Goal: Task Accomplishment & Management: Use online tool/utility

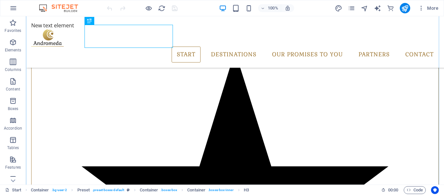
scroll to position [240, 0]
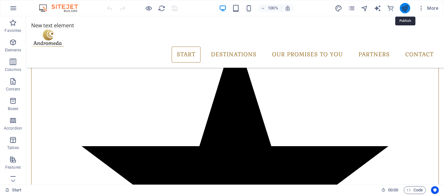
click at [404, 6] on icon "publish" at bounding box center [404, 8] width 7 height 7
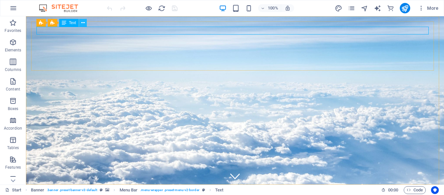
click at [85, 23] on icon at bounding box center [83, 23] width 4 height 7
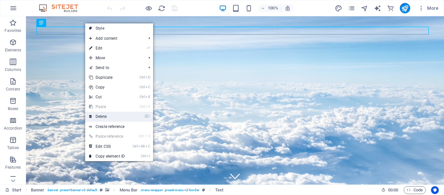
click at [104, 115] on link "⌦ Delete" at bounding box center [107, 117] width 44 height 10
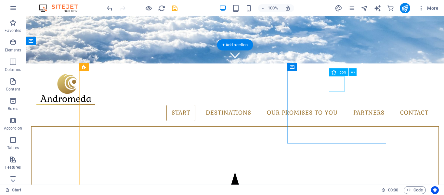
scroll to position [163, 0]
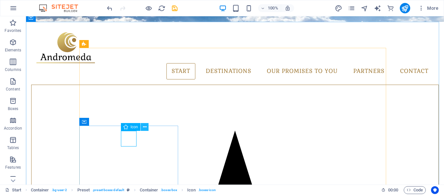
click at [146, 125] on icon at bounding box center [145, 127] width 4 height 7
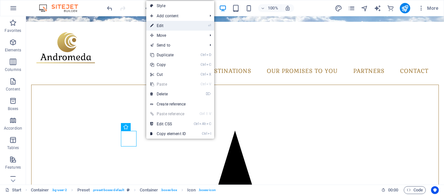
click at [163, 24] on link "⏎ Edit" at bounding box center [168, 26] width 44 height 10
select select "xMidYMid"
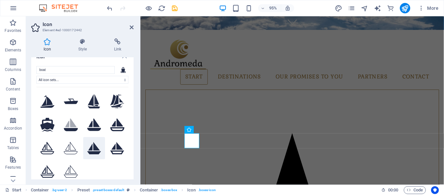
scroll to position [0, 0]
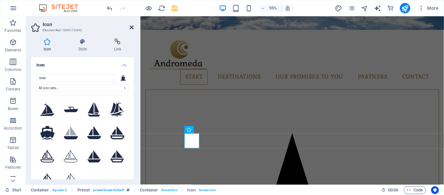
type input "boat"
click at [132, 26] on icon at bounding box center [132, 27] width 4 height 5
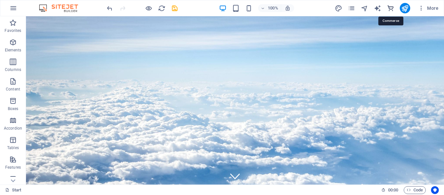
click at [393, 8] on icon "commerce" at bounding box center [390, 8] width 7 height 7
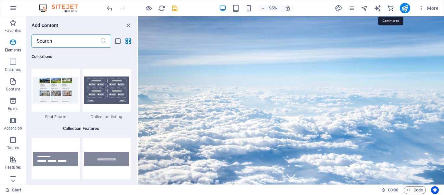
scroll to position [6269, 0]
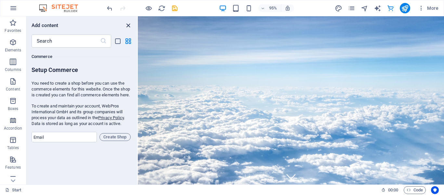
click at [128, 23] on icon "close panel" at bounding box center [128, 25] width 7 height 7
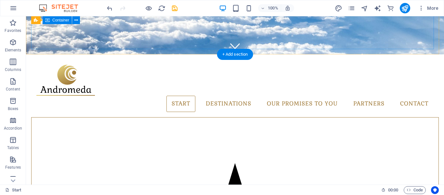
scroll to position [0, 0]
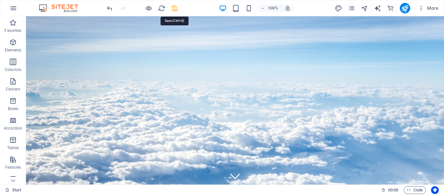
click at [174, 9] on icon "save" at bounding box center [174, 8] width 7 height 7
checkbox input "false"
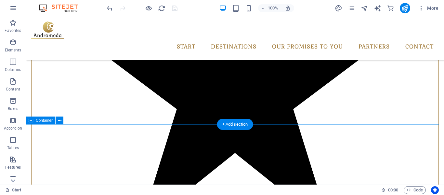
scroll to position [683, 0]
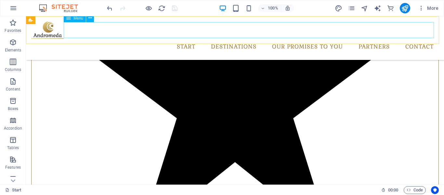
click at [137, 39] on nav "Start Destinations Monthly Specials All Destinations Our promises to you Partne…" at bounding box center [235, 47] width 408 height 16
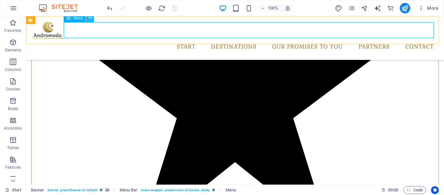
click at [89, 19] on icon at bounding box center [90, 18] width 4 height 7
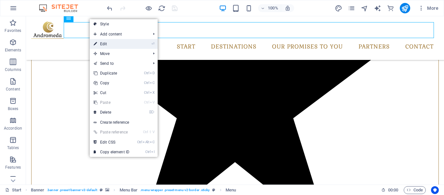
click at [102, 43] on link "⏎ Edit" at bounding box center [112, 44] width 44 height 10
select select "1"
select select
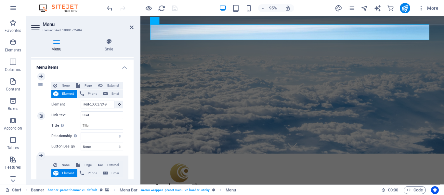
scroll to position [33, 0]
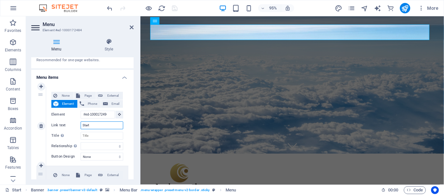
click at [98, 126] on input "Start" at bounding box center [102, 125] width 43 height 8
type input "H"
select select
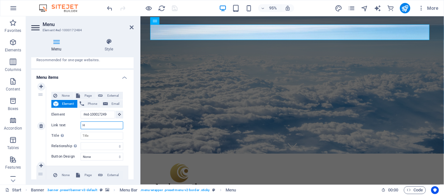
select select
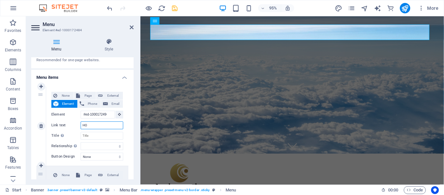
type input "HOM"
select select
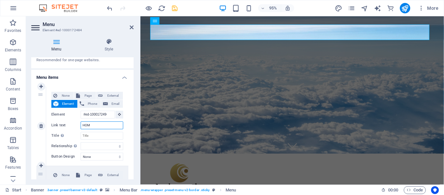
select select
type input "HOME"
select select
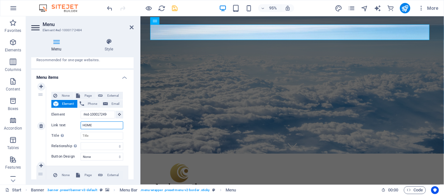
select select
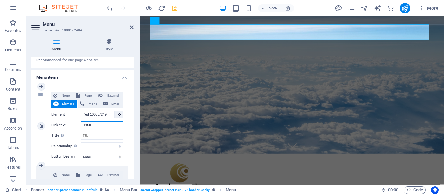
select select
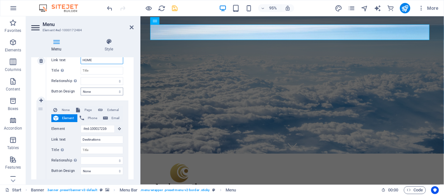
type input "HOME"
click at [118, 91] on select "None Default Primary Secondary" at bounding box center [102, 92] width 43 height 8
select select "primary"
click at [81, 88] on select "None Default Primary Secondary" at bounding box center [102, 92] width 43 height 8
select select
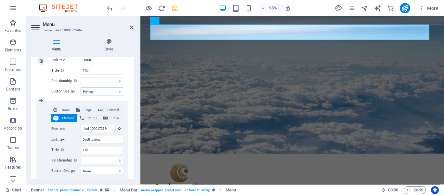
select select
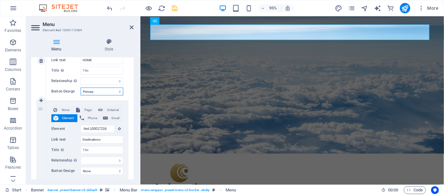
select select
click at [118, 90] on select "None Default Primary Secondary" at bounding box center [102, 92] width 43 height 8
select select "default"
click at [81, 88] on select "None Default Primary Secondary" at bounding box center [102, 92] width 43 height 8
select select
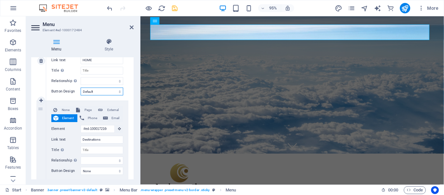
select select
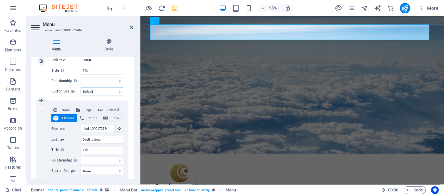
select select
click at [117, 92] on select "None Default Primary Secondary" at bounding box center [102, 92] width 43 height 8
select select "secondary"
click at [81, 88] on select "None Default Primary Secondary" at bounding box center [102, 92] width 43 height 8
select select
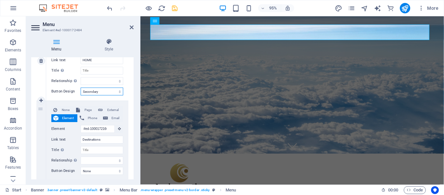
select select
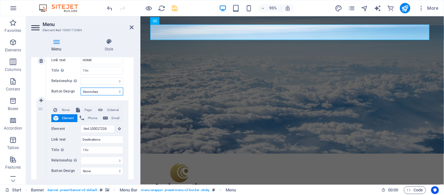
select select
click at [116, 91] on select "None Default Primary Secondary" at bounding box center [102, 92] width 43 height 8
select select "primary"
click at [81, 88] on select "None Default Primary Secondary" at bounding box center [102, 92] width 43 height 8
select select
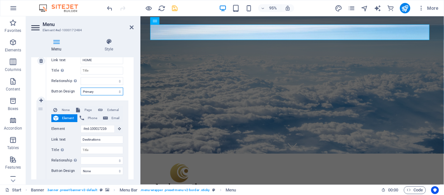
select select
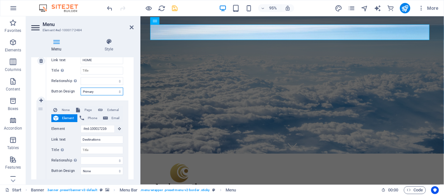
select select
click at [116, 91] on select "None Default Primary Secondary" at bounding box center [102, 92] width 43 height 8
select select
click at [81, 88] on select "None Default Primary Secondary" at bounding box center [102, 92] width 43 height 8
select select
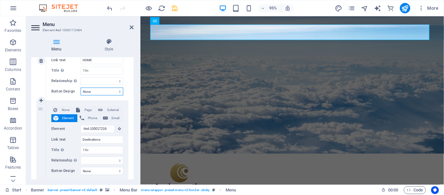
select select
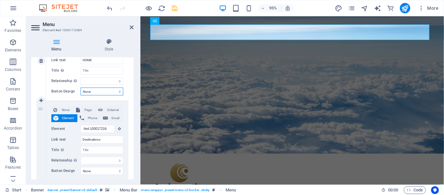
select select
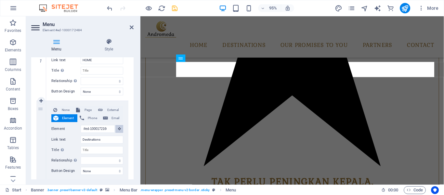
scroll to position [395, 0]
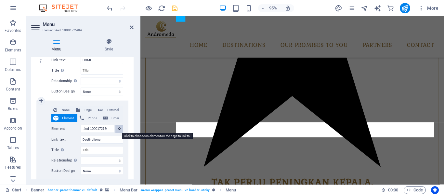
click at [119, 130] on icon at bounding box center [119, 128] width 3 height 3
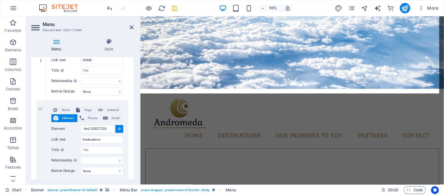
scroll to position [107, 0]
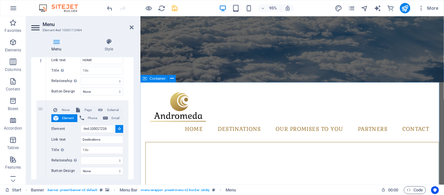
select select
type input "#ed-1000172415"
select select
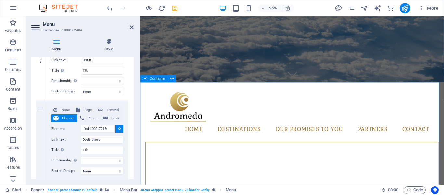
select select
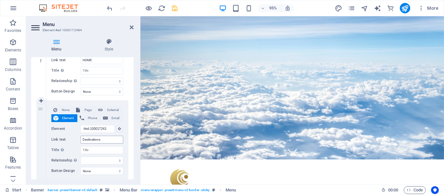
scroll to position [0, 0]
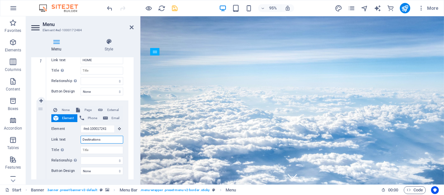
click at [107, 139] on input "Destinations" at bounding box center [102, 140] width 43 height 8
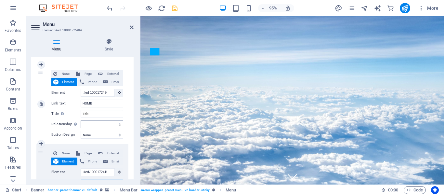
scroll to position [65, 0]
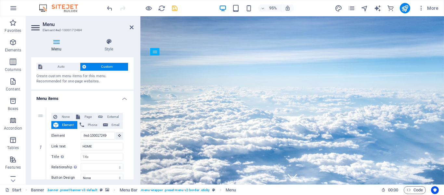
scroll to position [0, 0]
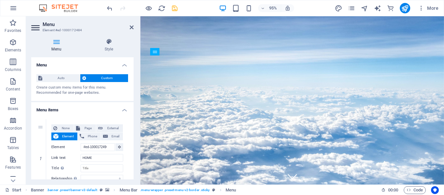
click at [54, 40] on icon at bounding box center [56, 41] width 50 height 7
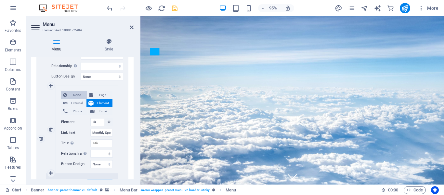
scroll to position [195, 0]
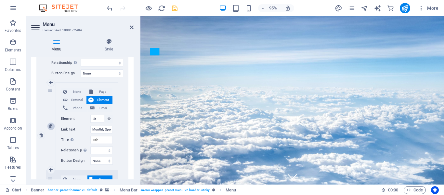
click at [51, 128] on icon at bounding box center [51, 126] width 4 height 5
select select
select select "1"
type input "All Destinations"
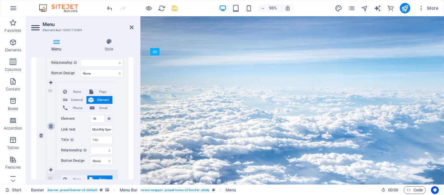
select select
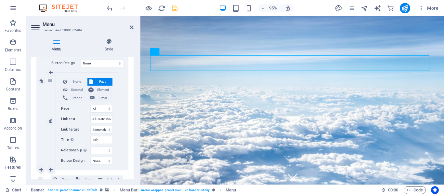
scroll to position [217, 0]
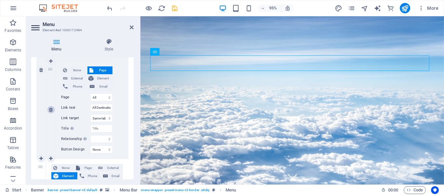
click at [52, 112] on icon at bounding box center [51, 109] width 4 height 5
select select
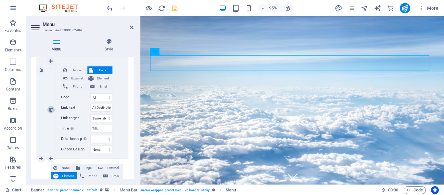
select select
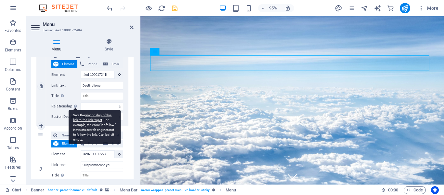
scroll to position [119, 0]
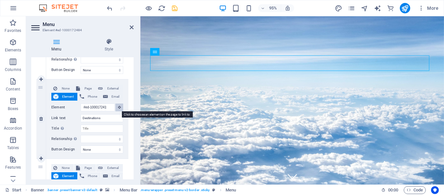
click at [118, 108] on icon at bounding box center [119, 106] width 3 height 3
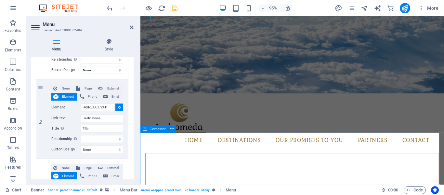
scroll to position [98, 0]
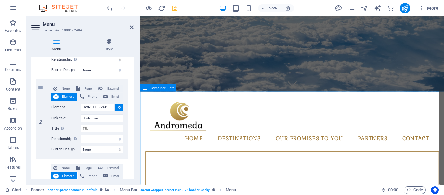
select select
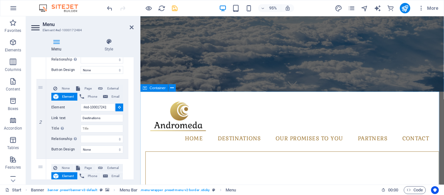
select select
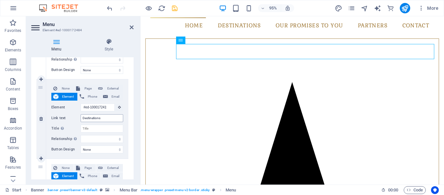
scroll to position [0, 0]
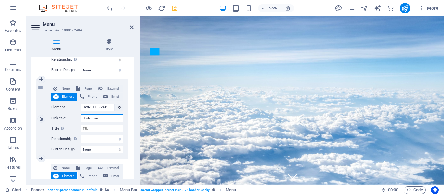
click at [107, 119] on input "Destinations" at bounding box center [102, 118] width 43 height 8
type input "Destinations\\\\"
select select
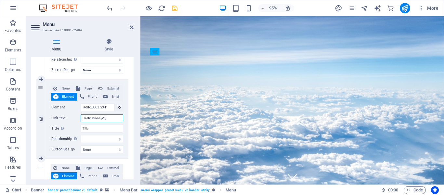
select select
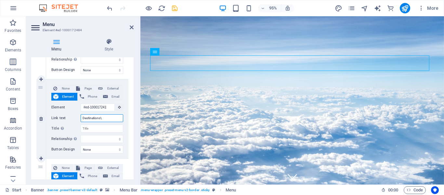
type input "Destinations"
select select
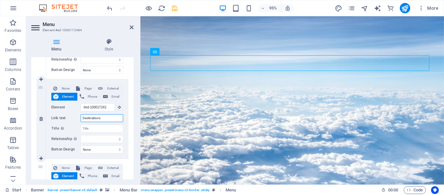
select select
type input "D"
select select
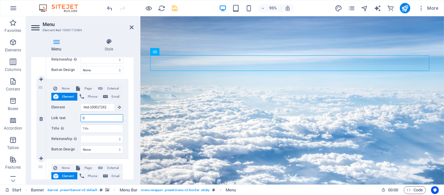
select select
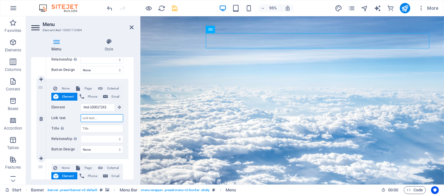
select select
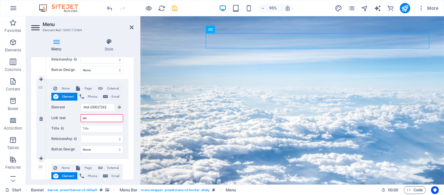
type input "serv"
select select
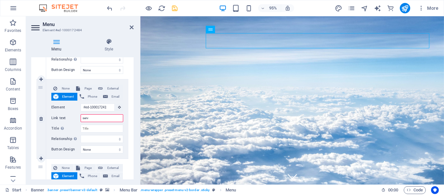
select select
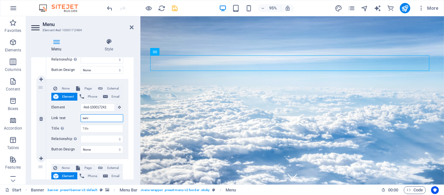
type input "servi"
select select
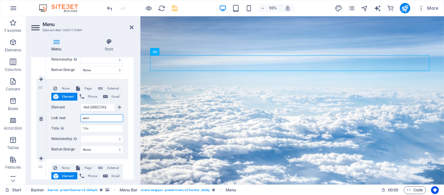
select select
type input "services"
select select
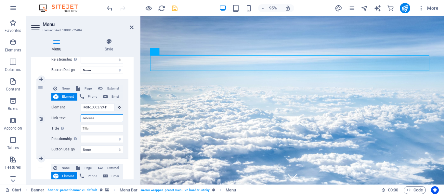
select select
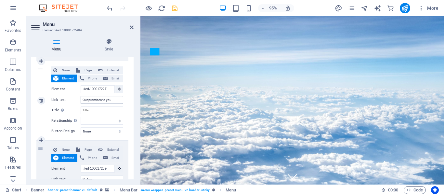
type input "services"
click at [115, 100] on input "Our promises to you" at bounding box center [102, 100] width 43 height 8
type input "Our"
select select
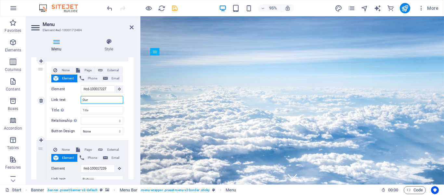
select select
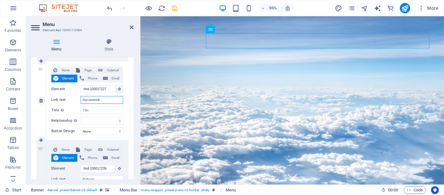
type input "Our commitm"
select select
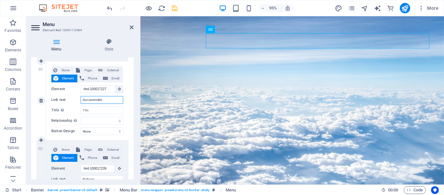
select select
type input "Our commitment"
select select
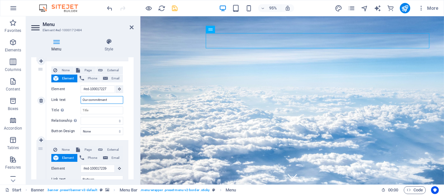
select select
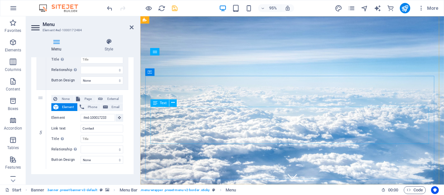
type input "Our commitment"
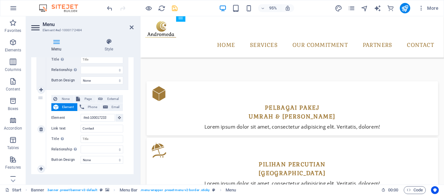
scroll to position [282, 0]
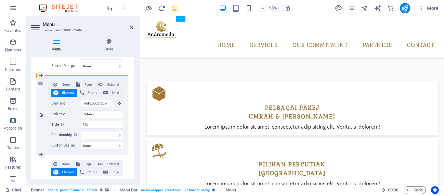
drag, startPoint x: 42, startPoint y: 164, endPoint x: 44, endPoint y: 81, distance: 83.6
click at [44, 81] on div "1 None Page External Element Phone Email Page Start All Destinations Legal Noti…" at bounding box center [82, 35] width 92 height 397
select select
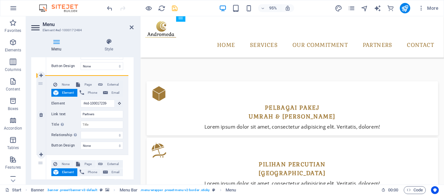
type input "#ed-1000172337"
type input "Contact"
select select
type input "#ed-1000172394"
type input "Partners"
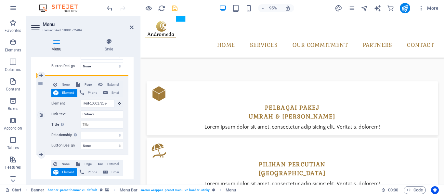
select select
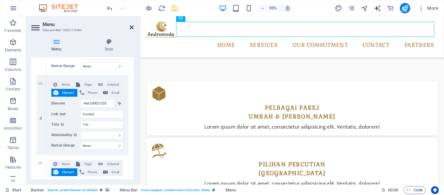
click at [132, 28] on icon at bounding box center [132, 27] width 4 height 5
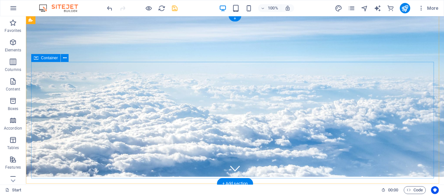
scroll to position [0, 0]
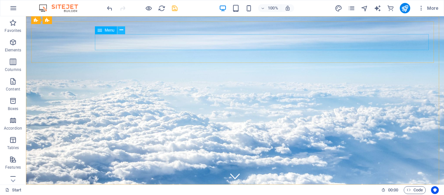
click at [122, 32] on icon at bounding box center [122, 30] width 4 height 7
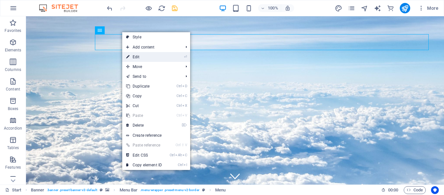
click at [134, 55] on link "⏎ Edit" at bounding box center [144, 57] width 44 height 10
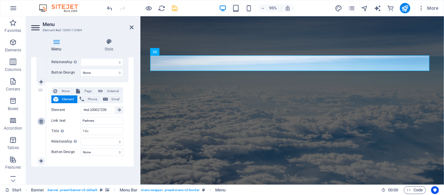
click at [42, 122] on icon at bounding box center [41, 121] width 4 height 5
select select
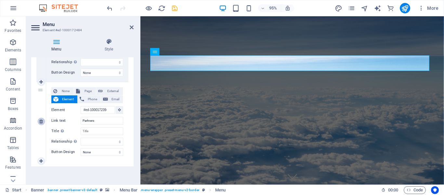
scroll to position [275, 0]
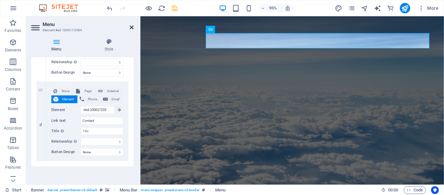
click at [132, 27] on icon at bounding box center [132, 27] width 4 height 5
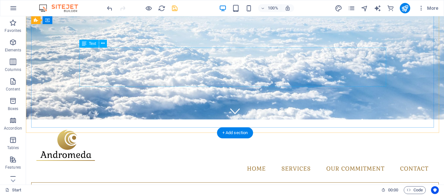
scroll to position [0, 0]
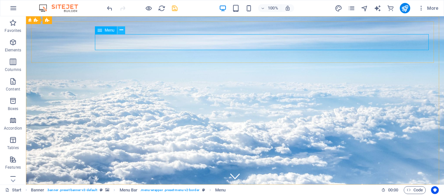
click at [121, 30] on icon at bounding box center [122, 30] width 4 height 7
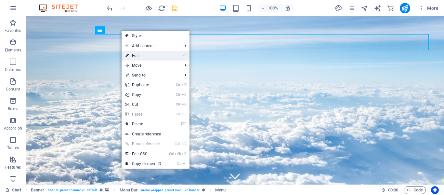
click at [141, 56] on link "⏎ Edit" at bounding box center [144, 56] width 44 height 10
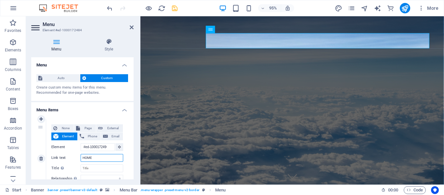
click at [100, 158] on input "HOME" at bounding box center [102, 158] width 43 height 8
type input "halaman"
select select
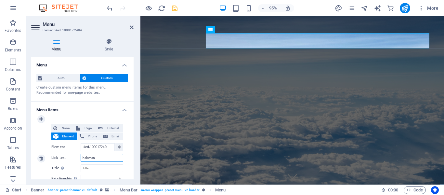
select select
type input "halaman utama"
select select
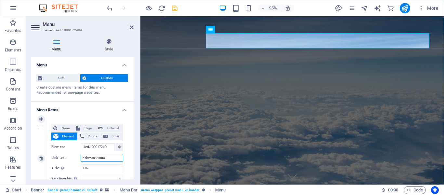
select select
type input "ha"
select select
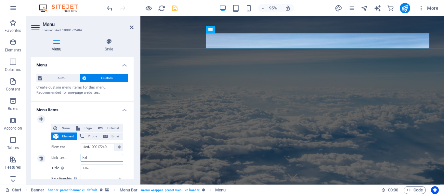
select select
type input "h"
select select
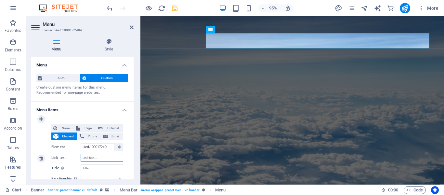
select select
type input "mula"
select select
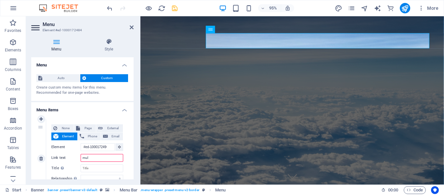
select select
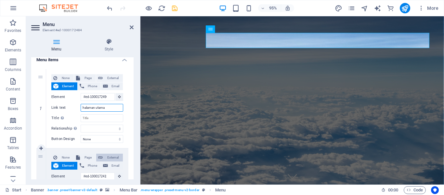
scroll to position [65, 0]
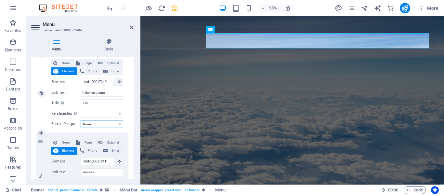
click at [117, 124] on select "None Default Primary Secondary" at bounding box center [102, 124] width 43 height 8
click at [81, 120] on select "None Default Primary Secondary" at bounding box center [102, 124] width 43 height 8
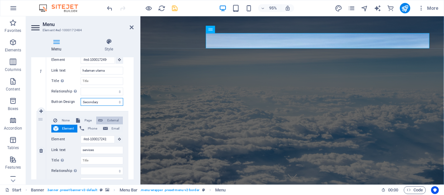
scroll to position [98, 0]
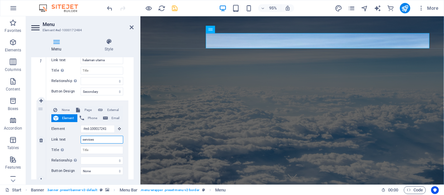
click at [101, 139] on input "services" at bounding box center [102, 140] width 43 height 8
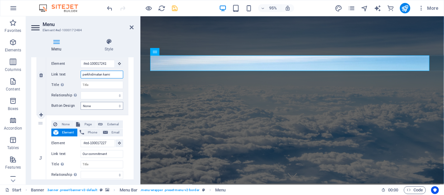
scroll to position [0, 0]
click at [111, 105] on select "None Default Primary Secondary" at bounding box center [102, 106] width 43 height 8
click at [81, 102] on select "None Default Primary Secondary" at bounding box center [102, 106] width 43 height 8
click at [93, 85] on input "Title Additional link description, should not be the same as the link text. The…" at bounding box center [102, 85] width 43 height 8
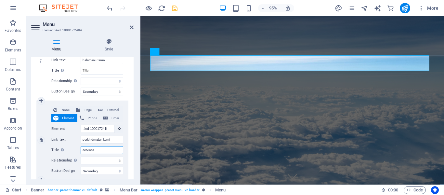
scroll to position [65, 0]
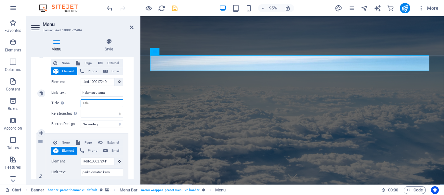
click at [97, 104] on input "Title Additional link description, should not be the same as the link text. The…" at bounding box center [102, 103] width 43 height 8
click at [85, 103] on input "home" at bounding box center [102, 103] width 43 height 8
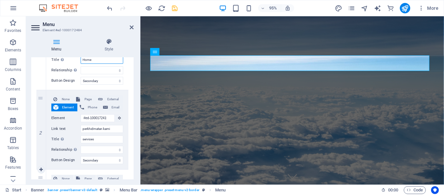
scroll to position [130, 0]
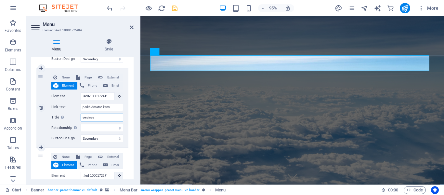
click at [84, 117] on input "services" at bounding box center [102, 118] width 43 height 8
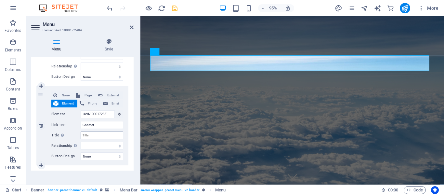
scroll to position [275, 0]
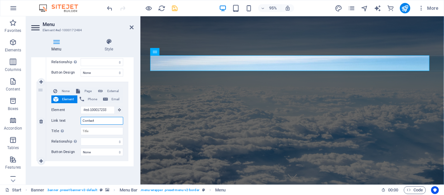
click at [98, 120] on input "Contact" at bounding box center [102, 121] width 43 height 8
click at [105, 153] on select "None Default Primary Secondary" at bounding box center [102, 152] width 43 height 8
click at [81, 148] on select "None Default Primary Secondary" at bounding box center [102, 152] width 43 height 8
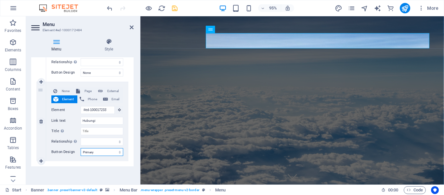
click at [104, 151] on select "None Default Primary Secondary" at bounding box center [102, 152] width 43 height 8
click at [81, 148] on select "None Default Primary Secondary" at bounding box center [102, 152] width 43 height 8
click at [91, 132] on input "Title Additional link description, should not be the same as the link text. The…" at bounding box center [102, 131] width 43 height 8
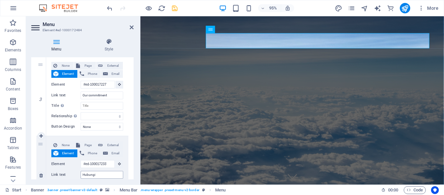
scroll to position [210, 0]
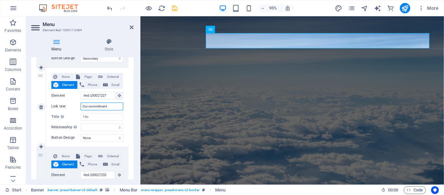
click at [111, 108] on input "Our commitment" at bounding box center [102, 106] width 43 height 8
click at [109, 117] on input "Title Additional link description, should not be the same as the link text. The…" at bounding box center [102, 117] width 43 height 8
click at [114, 138] on select "None Default Primary Secondary" at bounding box center [102, 138] width 43 height 8
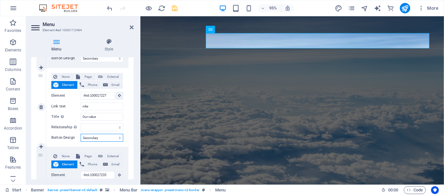
click at [81, 134] on select "None Default Primary Secondary" at bounding box center [102, 138] width 43 height 8
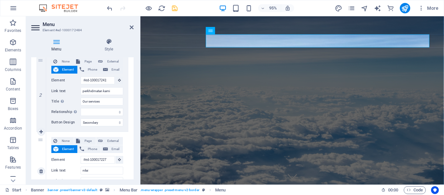
scroll to position [145, 0]
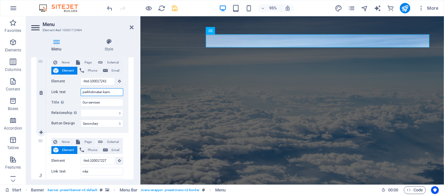
click at [114, 91] on input "perkhidmatan kami" at bounding box center [102, 92] width 43 height 8
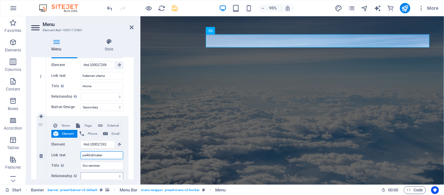
scroll to position [80, 0]
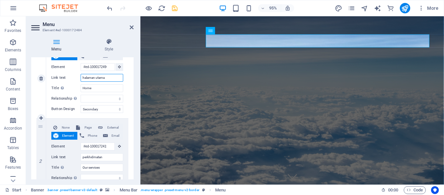
click at [96, 78] on input "halaman utama" at bounding box center [102, 78] width 43 height 8
click at [98, 77] on input "utama" at bounding box center [102, 78] width 43 height 8
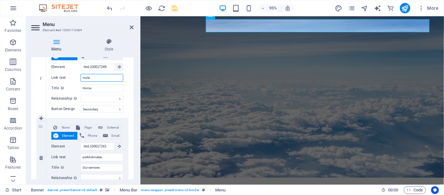
scroll to position [0, 0]
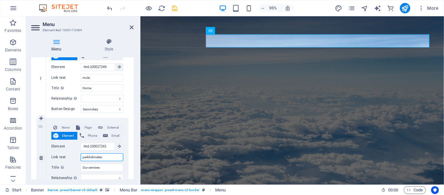
click at [104, 156] on input "perkhidmatan" at bounding box center [102, 157] width 43 height 8
click at [130, 26] on icon at bounding box center [132, 27] width 4 height 5
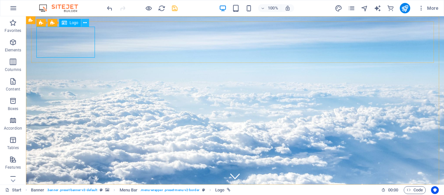
click at [86, 22] on icon at bounding box center [85, 23] width 4 height 7
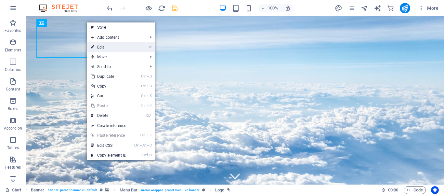
click at [105, 48] on link "⏎ Edit" at bounding box center [109, 47] width 44 height 10
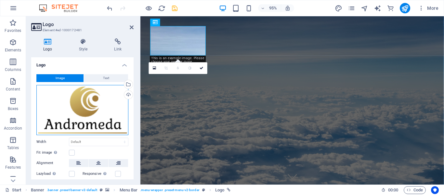
click at [93, 106] on div "Drag files here, click to choose files or select files from Files or our free s…" at bounding box center [82, 110] width 92 height 50
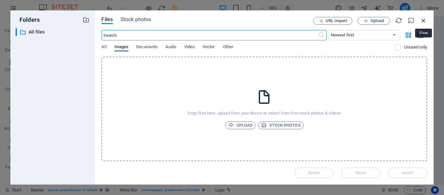
click at [425, 19] on icon "button" at bounding box center [423, 20] width 7 height 7
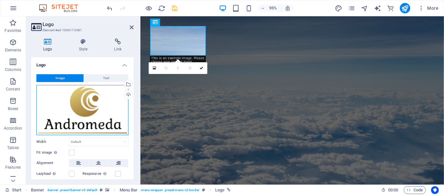
drag, startPoint x: 68, startPoint y: 106, endPoint x: 65, endPoint y: 106, distance: 3.6
click at [65, 106] on div "Drag files here, click to choose files or select files from Files or our free s…" at bounding box center [82, 110] width 92 height 50
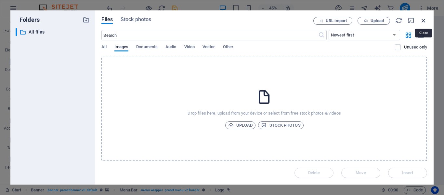
click at [426, 20] on icon "button" at bounding box center [423, 20] width 7 height 7
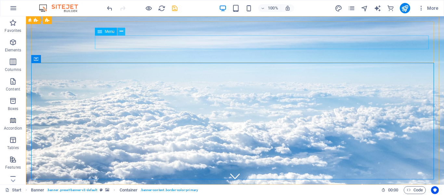
click at [123, 32] on icon at bounding box center [122, 31] width 4 height 7
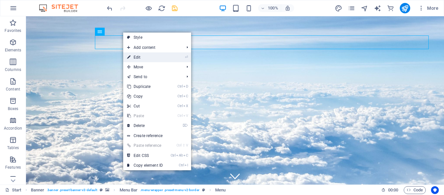
click at [143, 60] on link "⏎ Edit" at bounding box center [145, 57] width 44 height 10
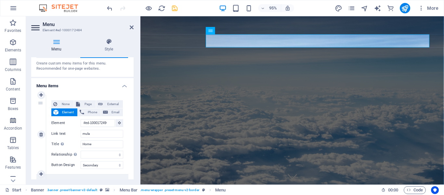
scroll to position [65, 0]
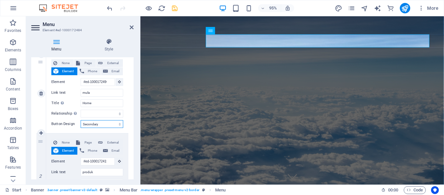
click at [109, 124] on select "None Default Primary Secondary" at bounding box center [102, 124] width 43 height 8
click at [81, 120] on select "None Default Primary Secondary" at bounding box center [102, 124] width 43 height 8
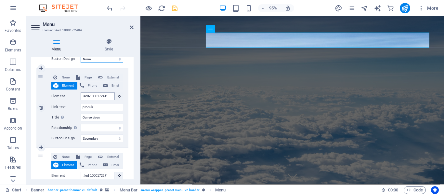
scroll to position [0, 0]
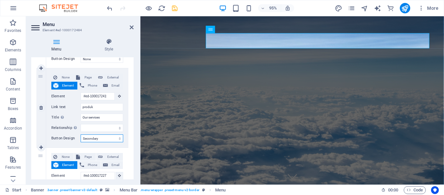
click at [103, 139] on select "None Default Primary Secondary" at bounding box center [102, 138] width 43 height 8
click at [81, 134] on select "None Default Primary Secondary" at bounding box center [102, 138] width 43 height 8
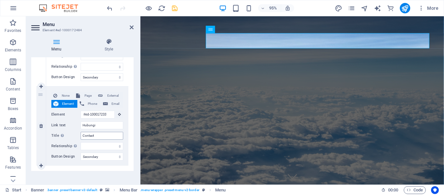
scroll to position [275, 0]
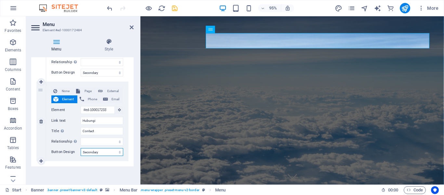
click at [101, 151] on select "None Default Primary Secondary" at bounding box center [102, 152] width 43 height 8
click at [81, 148] on select "None Default Primary Secondary" at bounding box center [102, 152] width 43 height 8
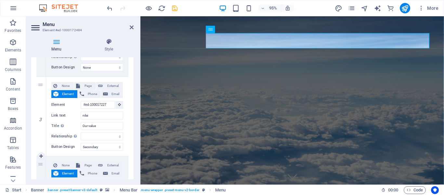
scroll to position [178, 0]
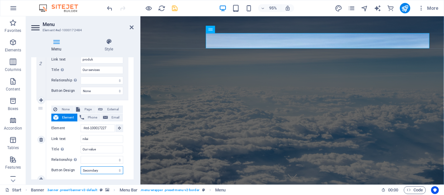
click at [102, 169] on select "None Default Primary Secondary" at bounding box center [102, 170] width 43 height 8
click at [81, 166] on select "None Default Primary Secondary" at bounding box center [102, 170] width 43 height 8
click at [133, 28] on icon at bounding box center [132, 27] width 4 height 5
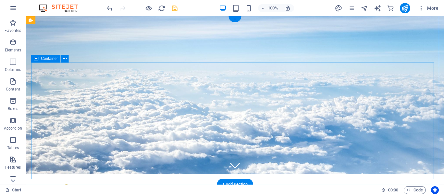
scroll to position [0, 0]
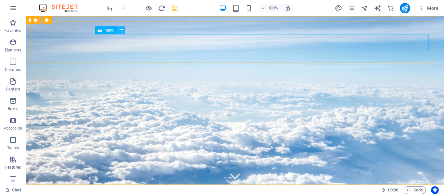
click at [121, 32] on icon at bounding box center [122, 30] width 4 height 7
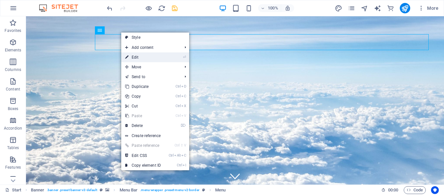
click at [135, 60] on link "⏎ Edit" at bounding box center [143, 57] width 44 height 10
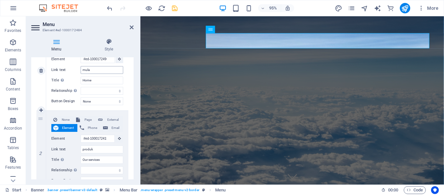
scroll to position [98, 0]
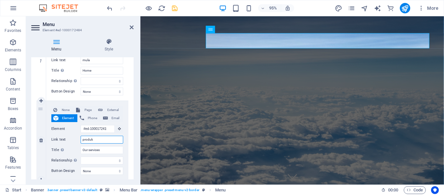
click at [105, 142] on input "produk" at bounding box center [102, 140] width 43 height 8
click at [132, 27] on icon at bounding box center [132, 27] width 4 height 5
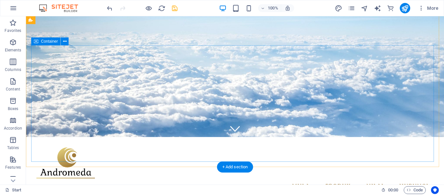
scroll to position [0, 0]
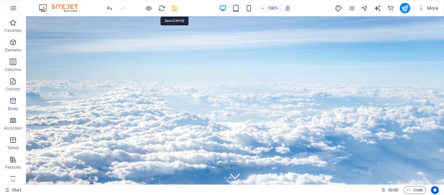
click at [176, 8] on icon "save" at bounding box center [174, 8] width 7 height 7
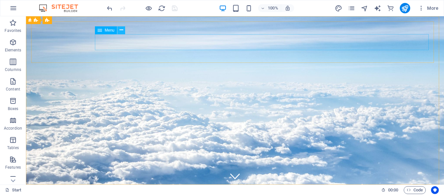
click at [123, 32] on icon at bounding box center [122, 30] width 4 height 7
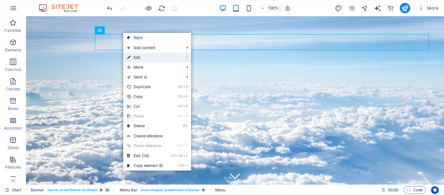
click at [140, 58] on link "⏎ Edit" at bounding box center [145, 58] width 44 height 10
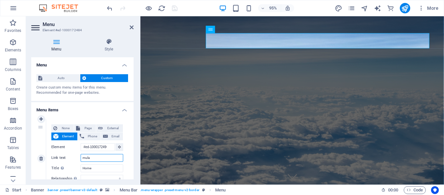
click at [100, 159] on input "mula" at bounding box center [102, 158] width 43 height 8
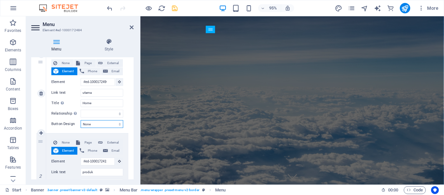
click at [119, 124] on select "None Default Primary Secondary" at bounding box center [102, 124] width 43 height 8
click at [81, 120] on select "None Default Primary Secondary" at bounding box center [102, 124] width 43 height 8
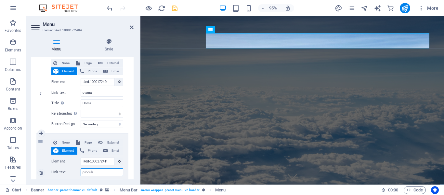
click at [101, 173] on input "produk" at bounding box center [102, 172] width 43 height 8
click at [101, 173] on div "None Page External Element Phone Email Page Start All Destinations Legal Notice…" at bounding box center [87, 168] width 72 height 58
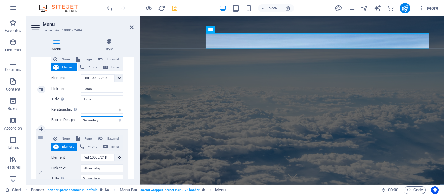
click at [105, 119] on select "None Default Primary Secondary" at bounding box center [102, 120] width 43 height 8
click at [81, 116] on select "None Default Primary Secondary" at bounding box center [102, 120] width 43 height 8
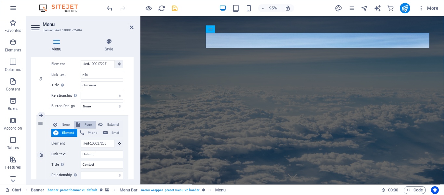
scroll to position [210, 0]
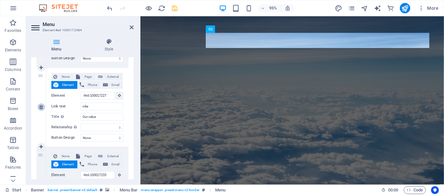
click at [40, 107] on icon at bounding box center [41, 107] width 4 height 5
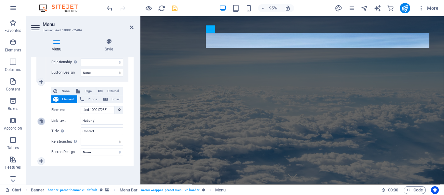
scroll to position [196, 0]
click at [133, 26] on icon at bounding box center [132, 27] width 4 height 5
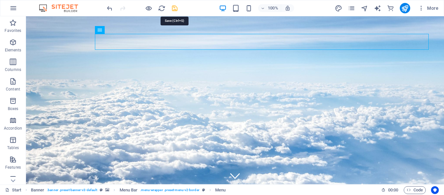
click at [176, 9] on icon "save" at bounding box center [174, 8] width 7 height 7
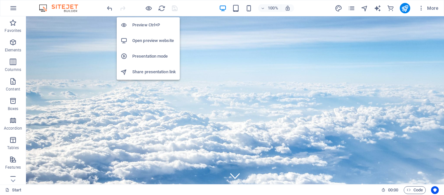
click at [155, 39] on h6 "Open preview website" at bounding box center [154, 41] width 44 height 8
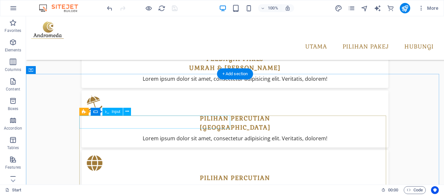
scroll to position [976, 0]
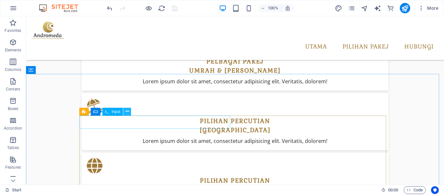
click at [128, 111] on icon at bounding box center [128, 111] width 4 height 7
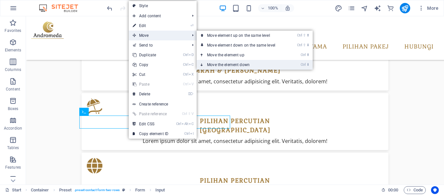
click at [235, 65] on link "Ctrl ⬇ Move the element down" at bounding box center [243, 65] width 92 height 10
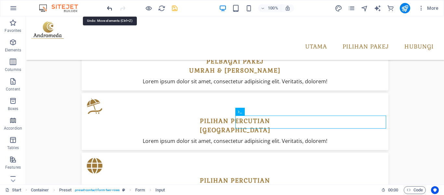
click at [108, 8] on icon "undo" at bounding box center [109, 8] width 7 height 7
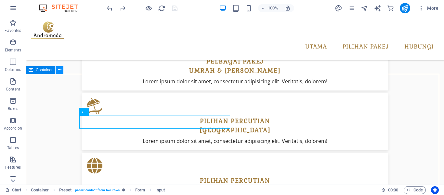
click at [60, 71] on icon at bounding box center [60, 69] width 4 height 7
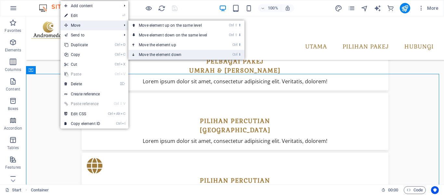
click at [171, 55] on link "Ctrl ⬇ Move the element down" at bounding box center [174, 55] width 92 height 10
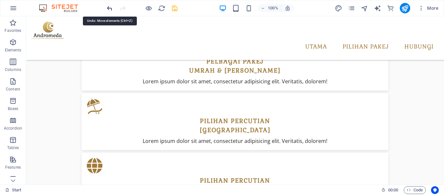
click at [111, 7] on icon "undo" at bounding box center [109, 8] width 7 height 7
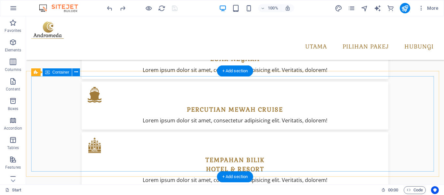
scroll to position [1204, 0]
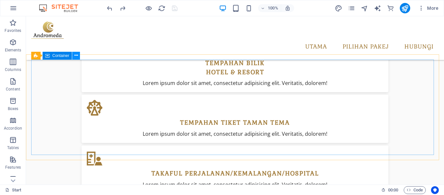
click at [76, 54] on icon at bounding box center [76, 55] width 4 height 7
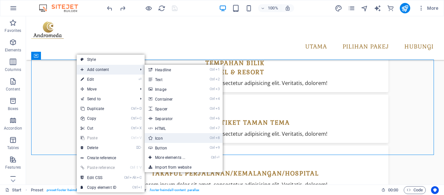
click at [173, 137] on link "Ctrl 8 Icon" at bounding box center [172, 138] width 54 height 10
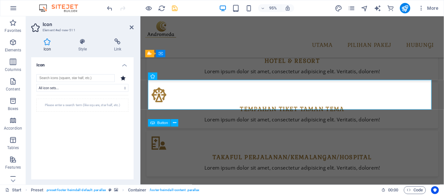
scroll to position [1220, 0]
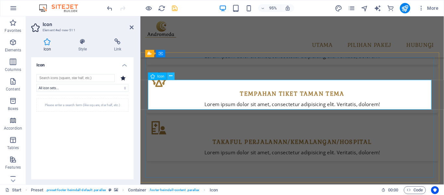
click at [172, 76] on icon at bounding box center [170, 76] width 3 height 7
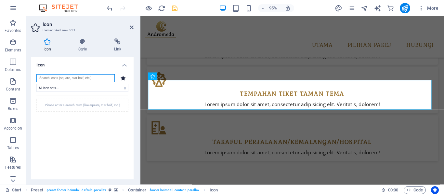
click at [71, 78] on input "search" at bounding box center [75, 78] width 78 height 8
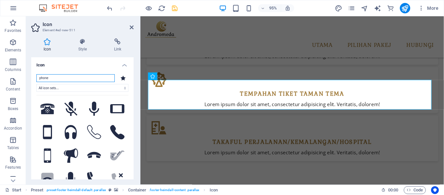
scroll to position [130, 0]
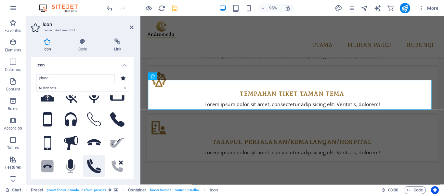
click at [88, 161] on icon at bounding box center [94, 166] width 14 height 14
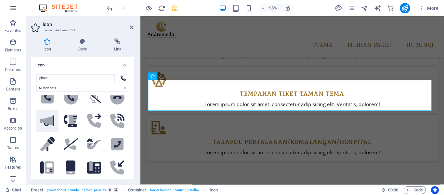
scroll to position [228, 0]
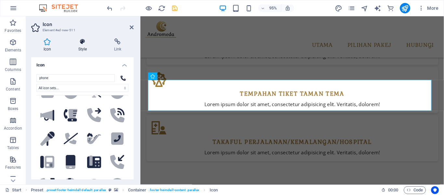
click at [85, 45] on h4 "Style" at bounding box center [84, 45] width 36 height 14
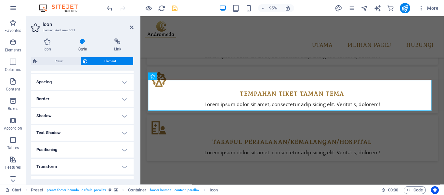
scroll to position [130, 0]
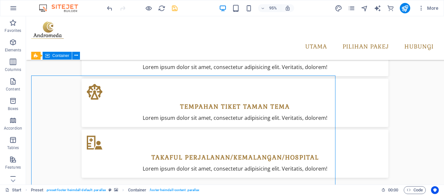
scroll to position [1204, 0]
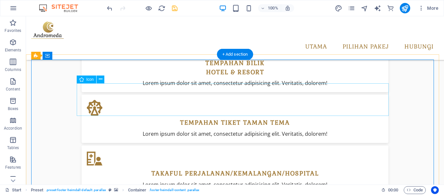
click at [101, 79] on icon at bounding box center [101, 79] width 4 height 7
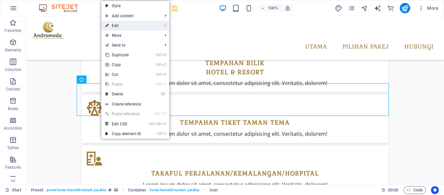
click at [118, 27] on link "⏎ Edit" at bounding box center [123, 26] width 44 height 10
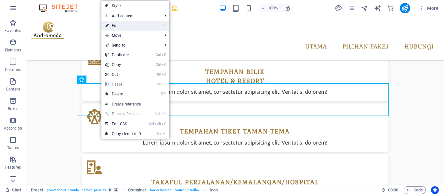
scroll to position [1220, 0]
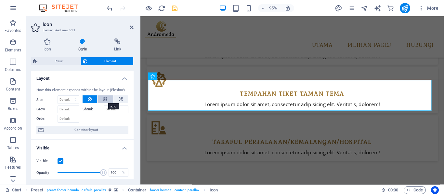
click at [103, 98] on icon at bounding box center [105, 99] width 5 height 8
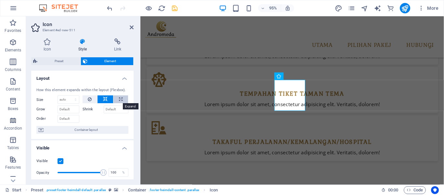
click at [117, 98] on button at bounding box center [121, 99] width 15 height 8
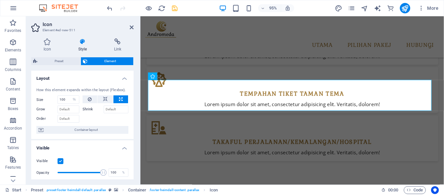
click at [88, 108] on label "Shrink" at bounding box center [93, 109] width 21 height 8
click at [104, 108] on input "Shrink" at bounding box center [116, 109] width 25 height 8
click at [66, 99] on input "100" at bounding box center [68, 100] width 21 height 8
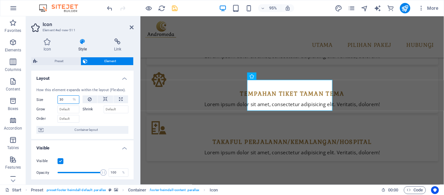
click at [66, 100] on input "30" at bounding box center [68, 100] width 21 height 8
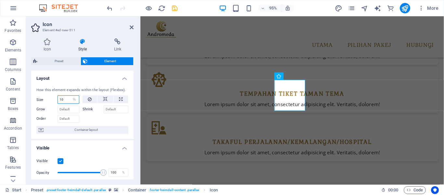
click at [67, 101] on input "10" at bounding box center [68, 100] width 21 height 8
click at [65, 108] on input "Grow" at bounding box center [69, 109] width 22 height 8
click at [63, 99] on input "5" at bounding box center [68, 100] width 21 height 8
click at [65, 99] on input "5" at bounding box center [68, 100] width 21 height 8
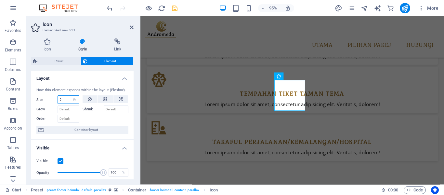
click at [65, 99] on input "5" at bounding box center [68, 100] width 21 height 8
click at [67, 111] on input "Grow" at bounding box center [69, 109] width 22 height 8
click at [66, 101] on input "10" at bounding box center [68, 100] width 21 height 8
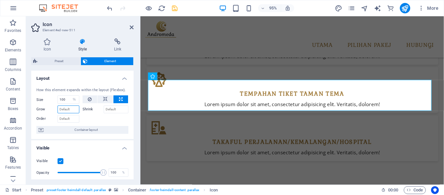
click at [64, 110] on input "Grow" at bounding box center [69, 109] width 22 height 8
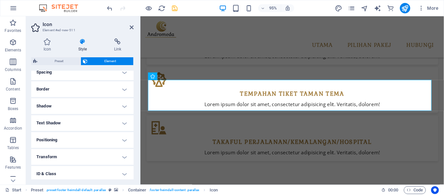
scroll to position [163, 0]
click at [125, 126] on h4 "Transform" at bounding box center [82, 124] width 102 height 16
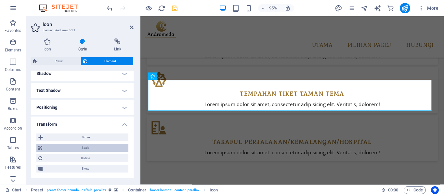
click at [41, 149] on icon at bounding box center [40, 148] width 4 height 8
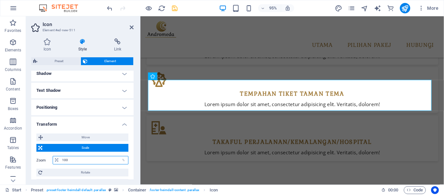
click at [75, 159] on input "100" at bounding box center [95, 160] width 68 height 8
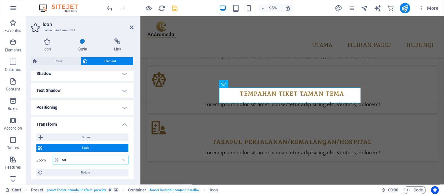
click at [74, 160] on input "50" at bounding box center [95, 160] width 68 height 8
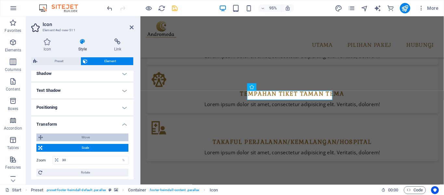
click at [69, 137] on span "Move" at bounding box center [86, 137] width 82 height 8
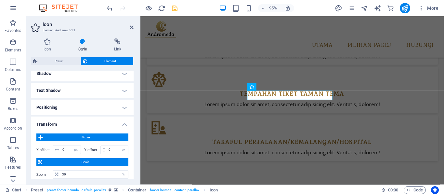
click at [134, 29] on aside "Icon Element #ed-new-511 Icon Style Link Icon phone .fa-secondary{opacity:.4} A…" at bounding box center [83, 100] width 115 height 168
click at [131, 28] on icon at bounding box center [132, 27] width 4 height 5
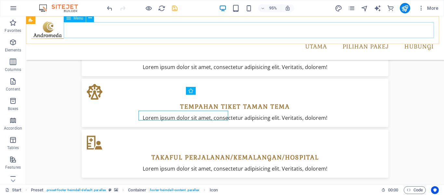
scroll to position [1204, 0]
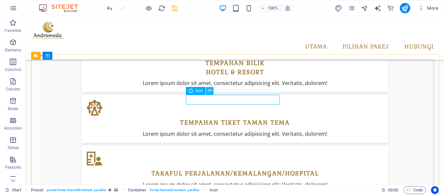
click at [212, 90] on button at bounding box center [210, 91] width 8 height 8
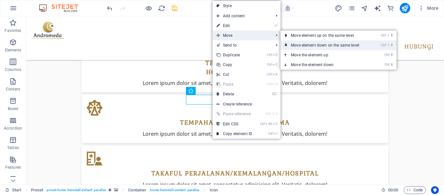
click at [315, 45] on link "Ctrl ⇧ ⬇ Move element down on the same level" at bounding box center [327, 45] width 92 height 10
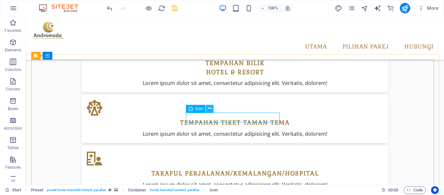
click at [211, 108] on icon at bounding box center [210, 108] width 4 height 7
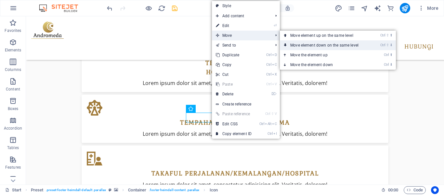
click at [307, 47] on link "Ctrl ⇧ ⬇ Move element down on the same level" at bounding box center [326, 45] width 92 height 10
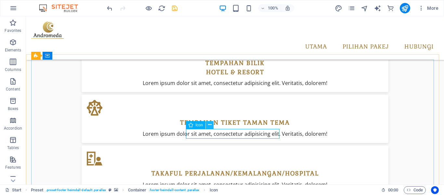
click at [210, 124] on icon at bounding box center [210, 124] width 4 height 7
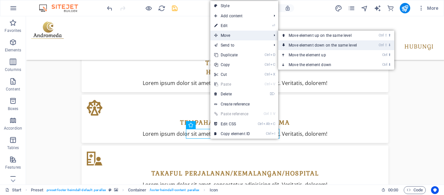
click at [309, 44] on link "Ctrl ⇧ ⬇ Move element down on the same level" at bounding box center [324, 45] width 92 height 10
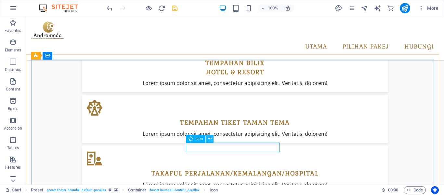
click at [212, 139] on button at bounding box center [210, 139] width 8 height 8
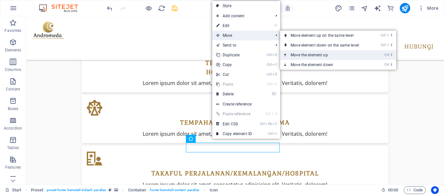
click at [312, 54] on link "Ctrl ⬆ Move the element up" at bounding box center [326, 55] width 92 height 10
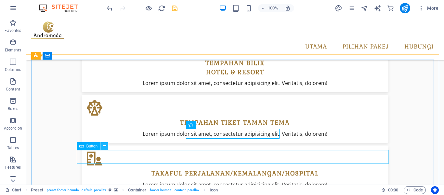
click at [103, 146] on icon at bounding box center [105, 145] width 4 height 7
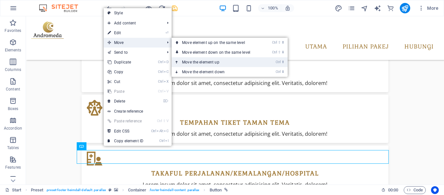
click at [204, 64] on link "Ctrl ⬆ Move the element up" at bounding box center [218, 62] width 92 height 10
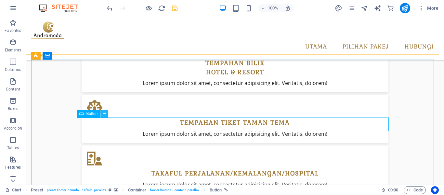
click at [105, 113] on icon at bounding box center [105, 113] width 4 height 7
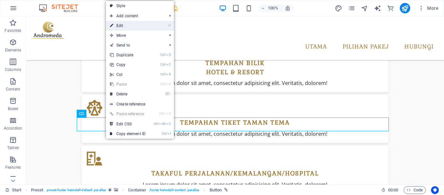
click at [124, 26] on link "⏎ Edit" at bounding box center [128, 26] width 44 height 10
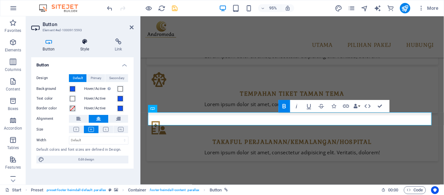
click at [84, 41] on icon at bounding box center [85, 41] width 32 height 7
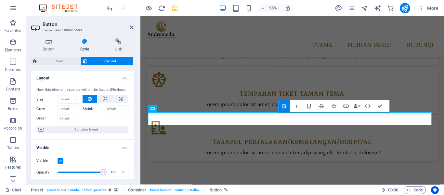
scroll to position [0, 0]
click at [104, 101] on icon at bounding box center [105, 99] width 5 height 8
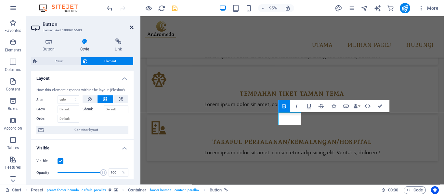
click at [133, 28] on icon at bounding box center [132, 27] width 4 height 5
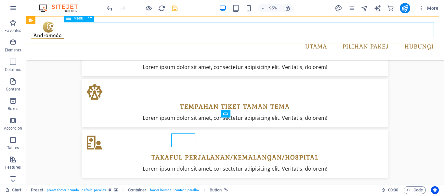
scroll to position [1204, 0]
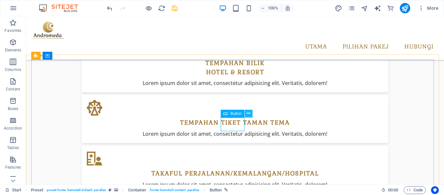
click at [250, 114] on icon at bounding box center [249, 113] width 4 height 7
click at [209, 139] on icon at bounding box center [210, 138] width 4 height 7
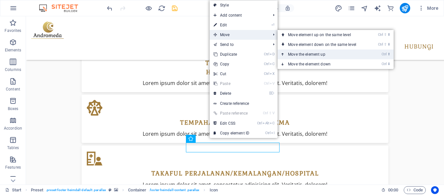
click at [314, 56] on link "Ctrl ⬆ Move the element up" at bounding box center [324, 54] width 92 height 10
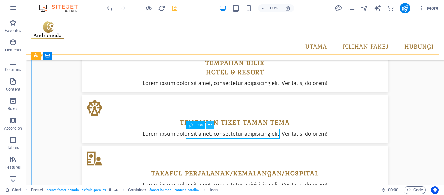
click at [209, 126] on icon at bounding box center [210, 124] width 4 height 7
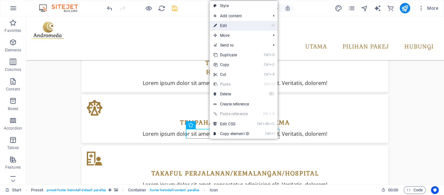
click at [222, 26] on link "⏎ Edit" at bounding box center [232, 26] width 44 height 10
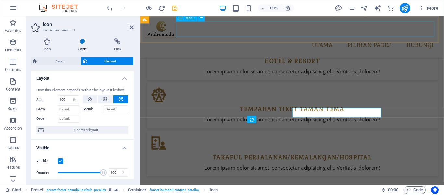
scroll to position [1220, 0]
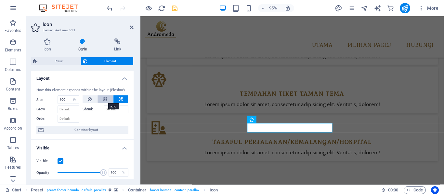
click at [106, 100] on icon at bounding box center [105, 99] width 5 height 8
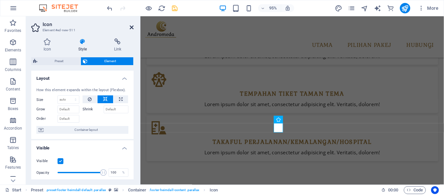
click at [132, 28] on icon at bounding box center [132, 27] width 4 height 5
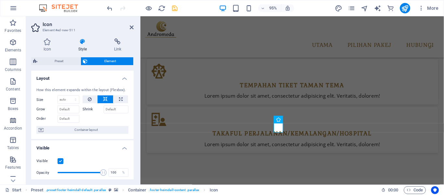
scroll to position [1204, 0]
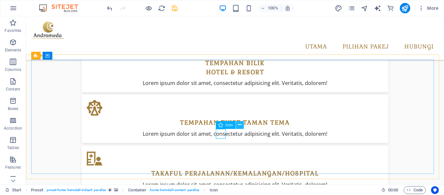
click at [240, 125] on icon at bounding box center [240, 124] width 4 height 7
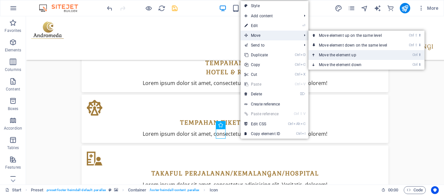
click at [339, 55] on link "Ctrl ⬆ Move the element up" at bounding box center [355, 55] width 92 height 10
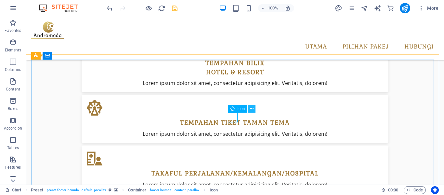
click at [253, 109] on icon at bounding box center [252, 108] width 4 height 7
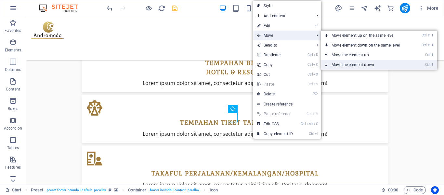
click at [344, 64] on link "Ctrl ⬇ Move the element down" at bounding box center [367, 65] width 92 height 10
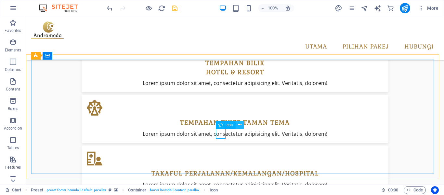
click at [240, 125] on icon at bounding box center [240, 124] width 4 height 7
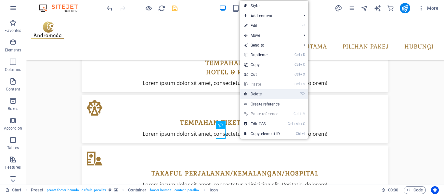
click at [262, 94] on link "⌦ Delete" at bounding box center [262, 94] width 44 height 10
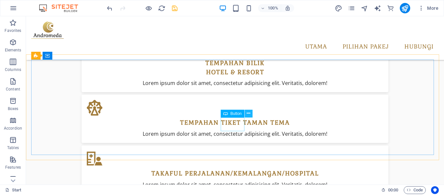
click at [249, 115] on icon at bounding box center [249, 113] width 4 height 7
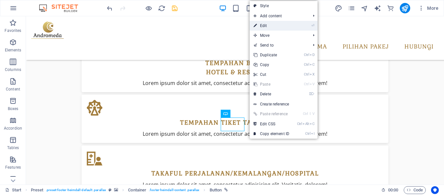
click at [269, 26] on link "⏎ Edit" at bounding box center [272, 26] width 44 height 10
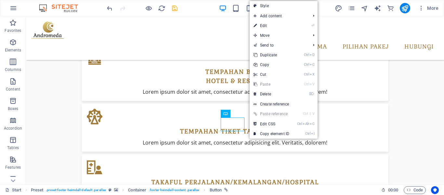
scroll to position [1220, 0]
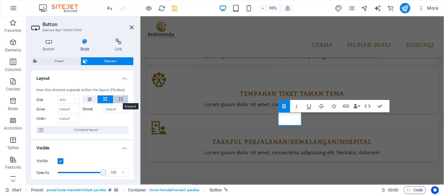
click at [121, 97] on icon at bounding box center [121, 99] width 4 height 8
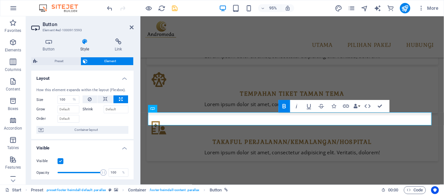
click at [134, 28] on aside "Button Element #ed-1000915593 Button Style Link Button Design Default Primary S…" at bounding box center [83, 100] width 115 height 168
click at [132, 27] on icon at bounding box center [132, 27] width 4 height 5
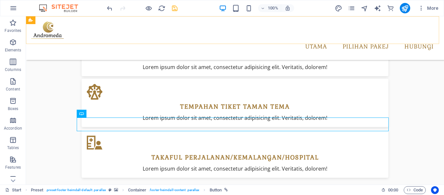
scroll to position [1204, 0]
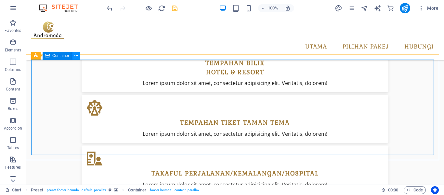
click at [78, 56] on icon at bounding box center [76, 55] width 4 height 7
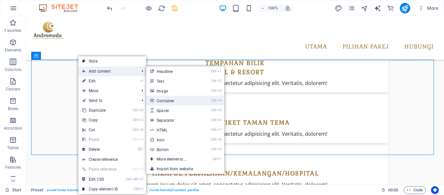
click at [175, 101] on link "Ctrl 4 Container" at bounding box center [173, 101] width 54 height 10
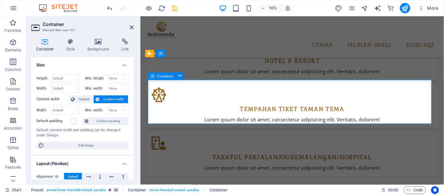
scroll to position [1220, 0]
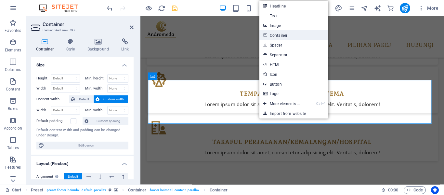
click at [279, 37] on link "Container" at bounding box center [294, 35] width 69 height 10
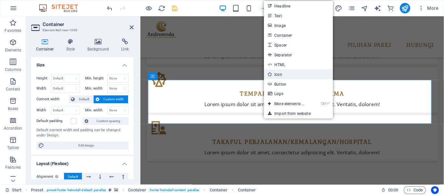
click at [285, 74] on link "Icon" at bounding box center [298, 74] width 69 height 10
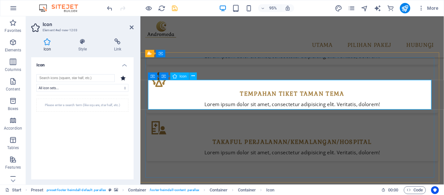
click at [179, 76] on icon at bounding box center [179, 76] width 3 height 7
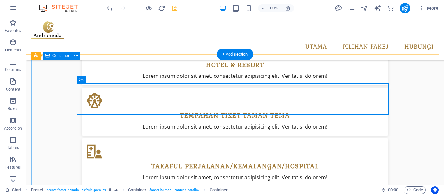
scroll to position [1204, 0]
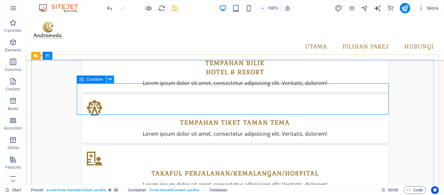
click at [111, 80] on icon at bounding box center [110, 79] width 4 height 7
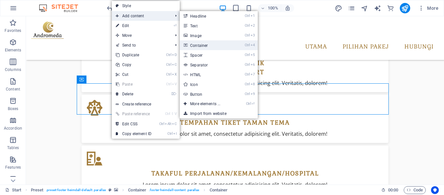
click at [198, 44] on link "Ctrl 4 Container" at bounding box center [207, 45] width 54 height 10
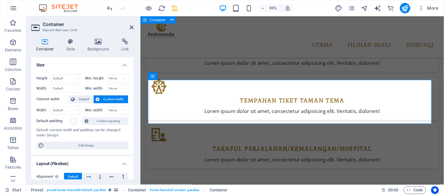
scroll to position [1220, 0]
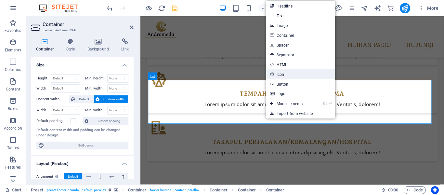
click at [285, 73] on link "Icon" at bounding box center [300, 74] width 69 height 10
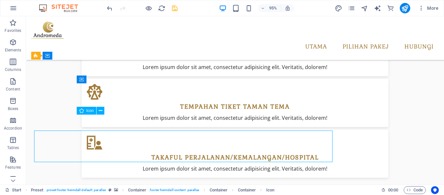
scroll to position [1204, 0]
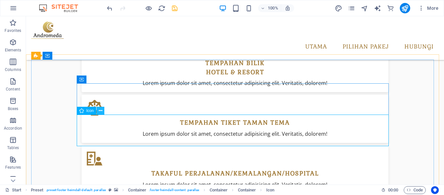
click at [101, 112] on icon at bounding box center [101, 110] width 4 height 7
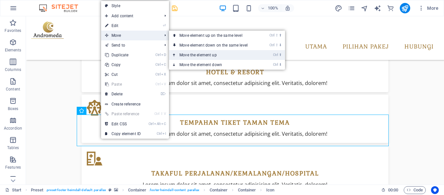
click at [205, 53] on link "Ctrl ⬆ Move the element up" at bounding box center [215, 55] width 92 height 10
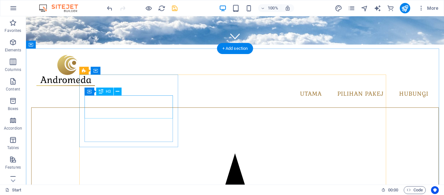
scroll to position [130, 0]
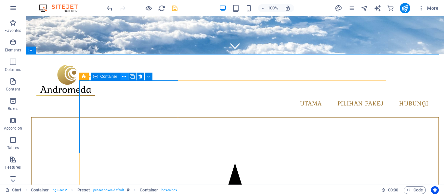
click at [124, 75] on icon at bounding box center [124, 76] width 4 height 7
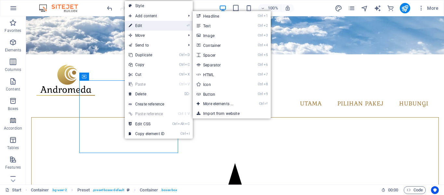
click at [141, 24] on link "⏎ Edit" at bounding box center [147, 26] width 44 height 10
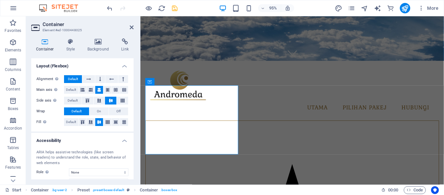
scroll to position [33, 0]
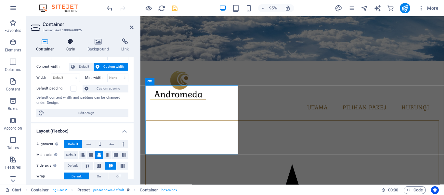
click at [70, 41] on icon at bounding box center [70, 41] width 19 height 7
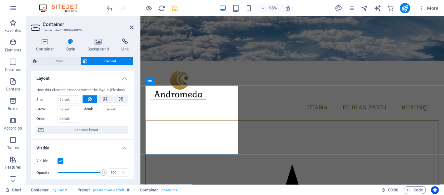
click at [134, 27] on aside "Container Element #ed-1000448025 Container Style Background Link Size Height De…" at bounding box center [83, 100] width 115 height 168
click at [132, 28] on icon at bounding box center [132, 27] width 4 height 5
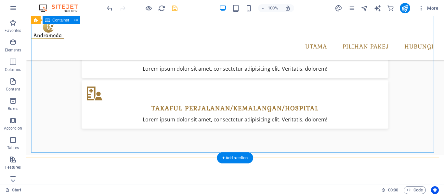
scroll to position [1204, 0]
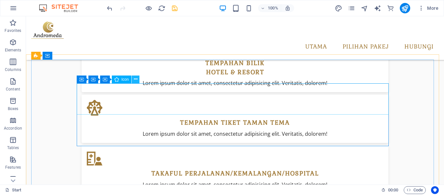
click at [137, 80] on icon at bounding box center [136, 79] width 4 height 7
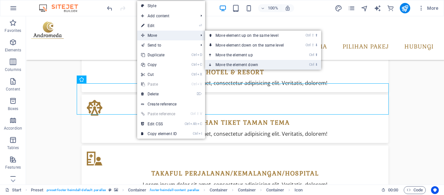
click at [250, 65] on link "Ctrl ⬇ Move the element down" at bounding box center [251, 65] width 92 height 10
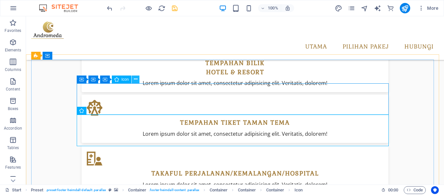
click at [137, 78] on icon at bounding box center [136, 79] width 4 height 7
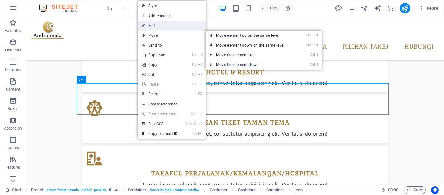
click at [162, 27] on link "⏎ Edit" at bounding box center [160, 26] width 44 height 10
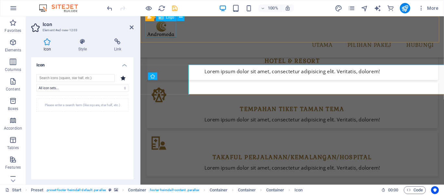
scroll to position [1220, 0]
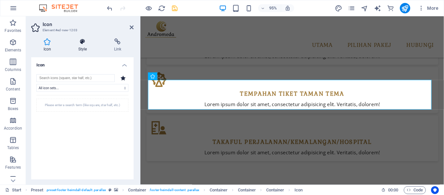
click at [81, 45] on icon at bounding box center [82, 41] width 33 height 7
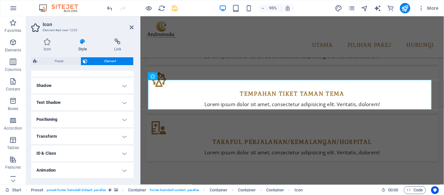
scroll to position [166, 0]
click at [123, 104] on h4 "Positioning" at bounding box center [82, 104] width 102 height 16
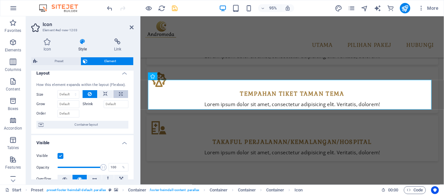
scroll to position [0, 0]
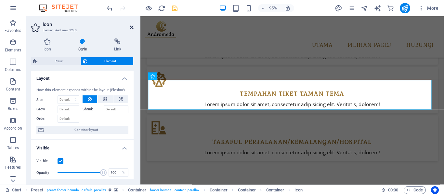
click at [130, 26] on icon at bounding box center [132, 27] width 4 height 5
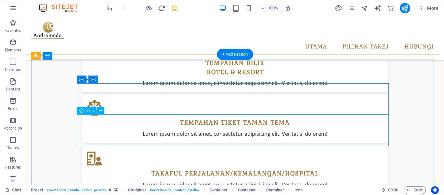
drag, startPoint x: 125, startPoint y: 126, endPoint x: 96, endPoint y: 130, distance: 29.5
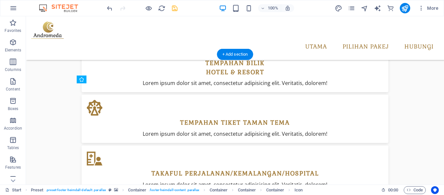
drag, startPoint x: 92, startPoint y: 131, endPoint x: 133, endPoint y: 99, distance: 52.4
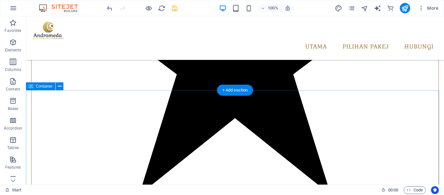
scroll to position [716, 0]
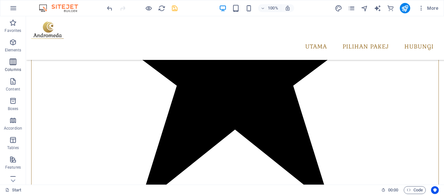
click at [14, 65] on icon "button" at bounding box center [13, 62] width 8 height 8
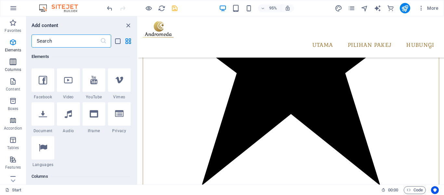
scroll to position [322, 0]
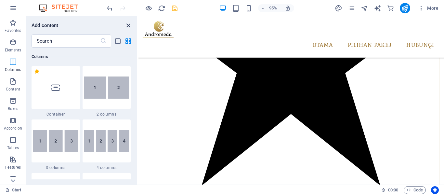
click at [127, 23] on icon "close panel" at bounding box center [128, 25] width 7 height 7
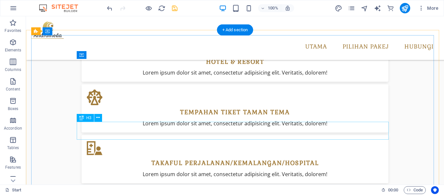
scroll to position [1204, 0]
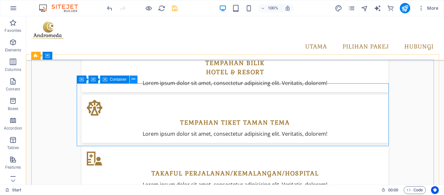
click at [134, 80] on icon at bounding box center [134, 79] width 4 height 7
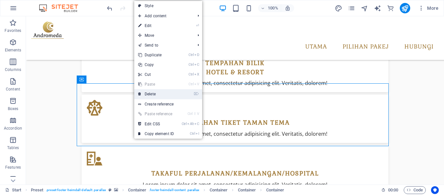
click at [155, 94] on link "⌦ Delete" at bounding box center [156, 94] width 44 height 10
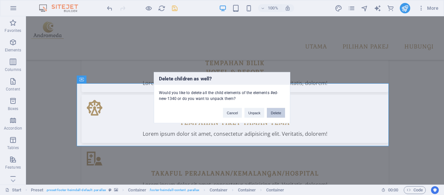
click at [274, 113] on button "Delete" at bounding box center [276, 113] width 18 height 10
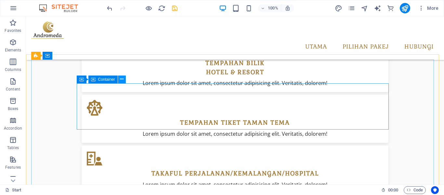
click at [125, 79] on button at bounding box center [122, 79] width 8 height 8
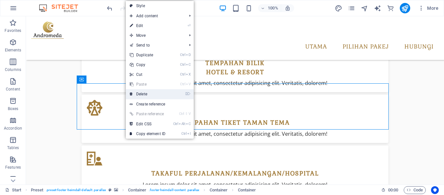
click at [155, 94] on link "⌦ Delete" at bounding box center [148, 94] width 44 height 10
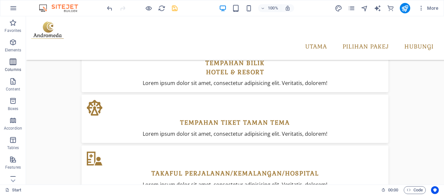
click at [16, 62] on icon "button" at bounding box center [13, 62] width 8 height 8
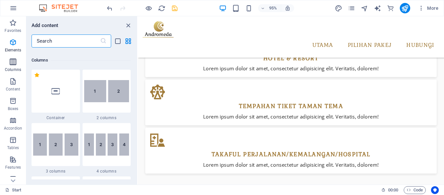
scroll to position [322, 0]
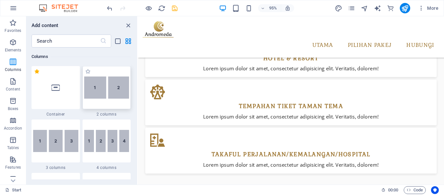
click at [115, 95] on img at bounding box center [106, 87] width 45 height 22
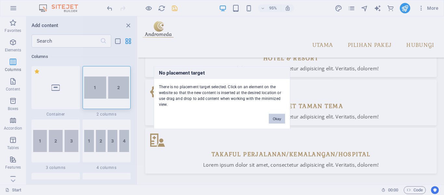
click at [275, 118] on button "Okay" at bounding box center [277, 119] width 16 height 10
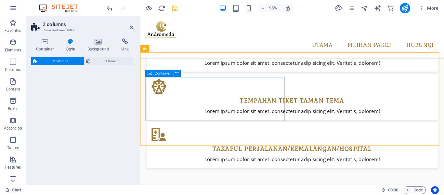
scroll to position [1220, 0]
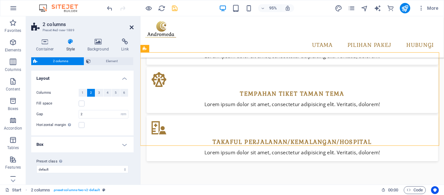
click at [131, 26] on icon at bounding box center [132, 27] width 4 height 5
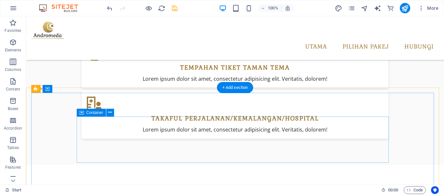
scroll to position [1269, 0]
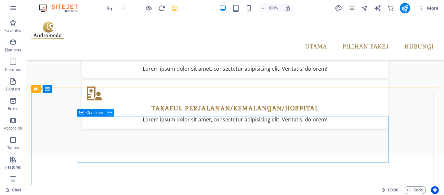
click at [112, 113] on button at bounding box center [110, 113] width 8 height 8
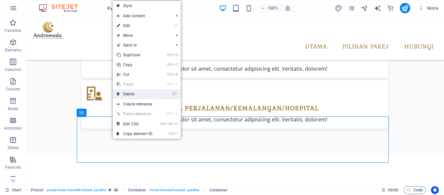
click at [139, 93] on link "⌦ Delete" at bounding box center [135, 94] width 44 height 10
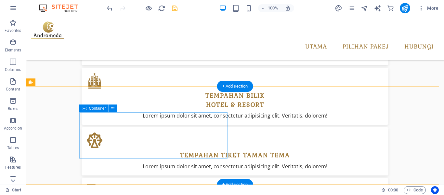
scroll to position [1204, 0]
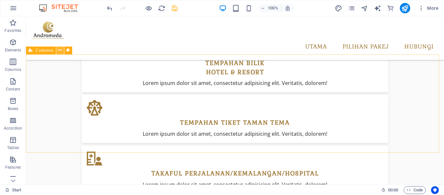
click at [62, 50] on button at bounding box center [60, 51] width 8 height 8
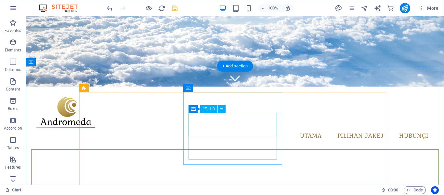
scroll to position [98, 0]
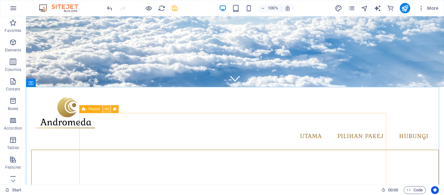
click at [107, 109] on icon at bounding box center [107, 109] width 4 height 7
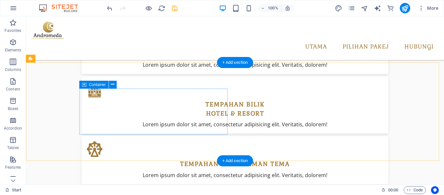
scroll to position [1204, 0]
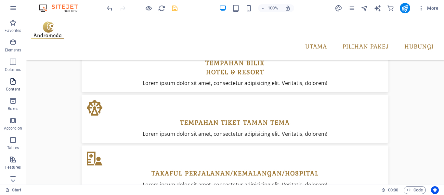
click at [12, 82] on icon "button" at bounding box center [13, 81] width 8 height 8
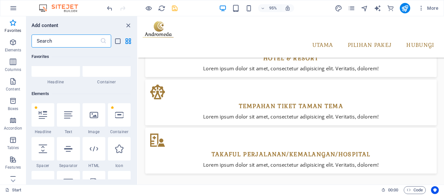
scroll to position [0, 0]
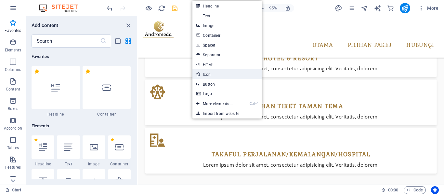
click at [212, 72] on link "Icon" at bounding box center [227, 74] width 69 height 10
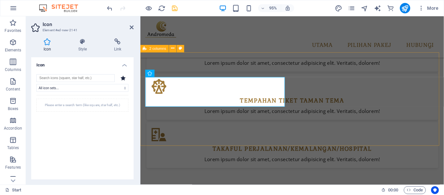
scroll to position [1220, 0]
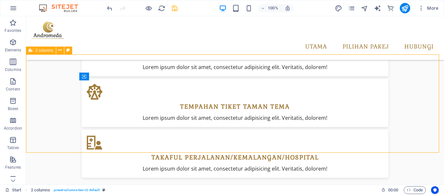
scroll to position [1204, 0]
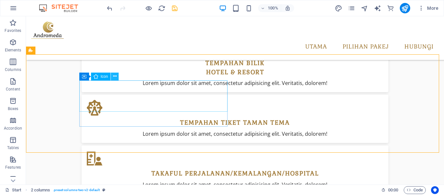
click at [115, 77] on icon at bounding box center [115, 76] width 4 height 7
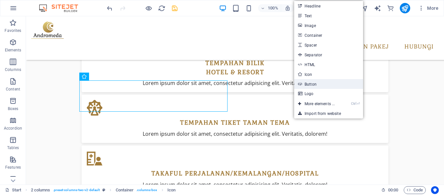
click at [314, 85] on link "Button" at bounding box center [328, 84] width 69 height 10
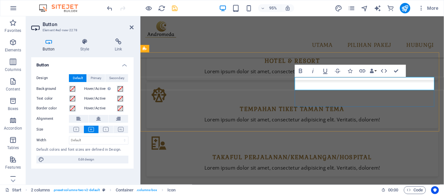
scroll to position [1220, 0]
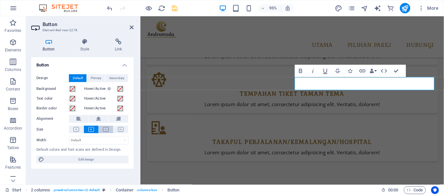
click at [104, 130] on icon at bounding box center [106, 129] width 6 height 5
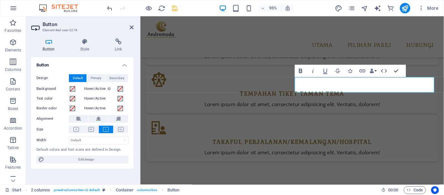
click at [300, 68] on icon "button" at bounding box center [300, 70] width 7 height 7
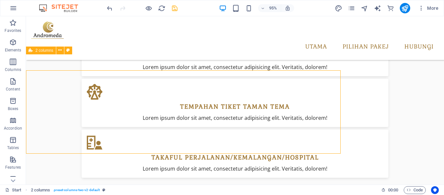
scroll to position [1204, 0]
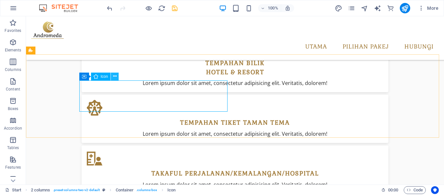
click at [114, 75] on icon at bounding box center [115, 76] width 4 height 7
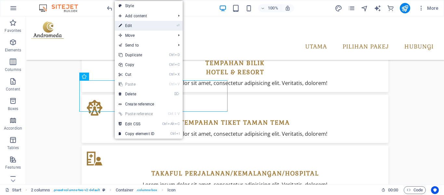
click at [128, 26] on link "⏎ Edit" at bounding box center [137, 26] width 44 height 10
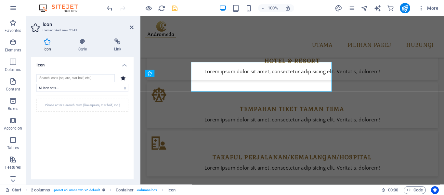
scroll to position [1220, 0]
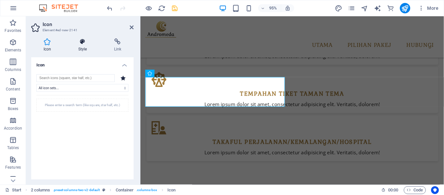
click at [86, 45] on h4 "Style" at bounding box center [84, 45] width 36 height 14
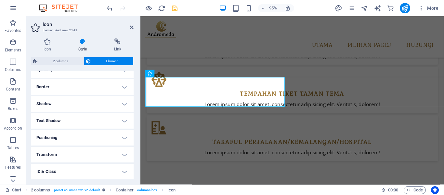
scroll to position [166, 0]
click at [125, 104] on h4 "Positioning" at bounding box center [82, 104] width 102 height 16
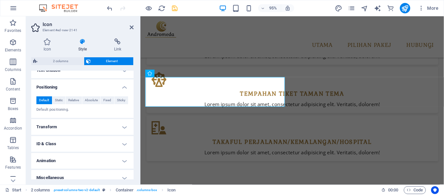
scroll to position [189, 0]
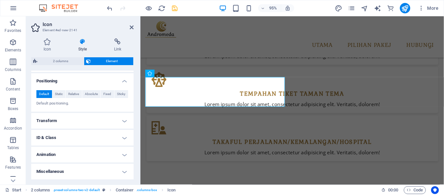
click at [122, 122] on h4 "Transform" at bounding box center [82, 121] width 102 height 16
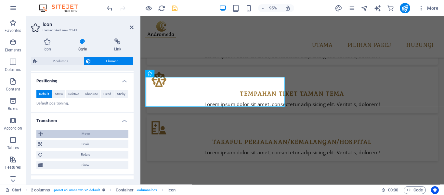
click at [61, 136] on span "Move" at bounding box center [86, 134] width 82 height 8
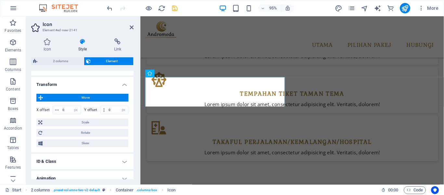
scroll to position [216, 0]
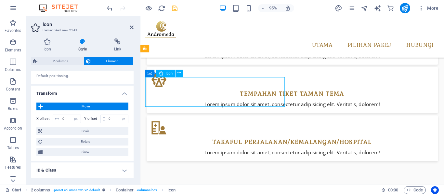
drag, startPoint x: 164, startPoint y: 98, endPoint x: 192, endPoint y: 97, distance: 28.3
drag, startPoint x: 162, startPoint y: 95, endPoint x: 180, endPoint y: 95, distance: 18.6
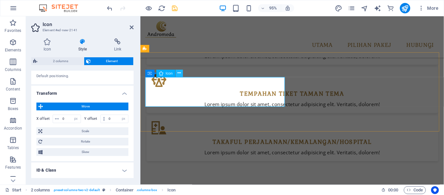
click at [178, 73] on icon at bounding box center [179, 73] width 3 height 7
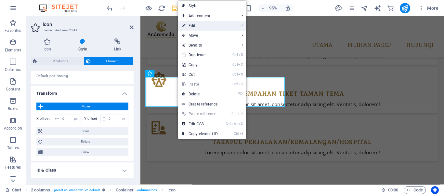
click at [197, 27] on link "⏎ Edit" at bounding box center [200, 26] width 44 height 10
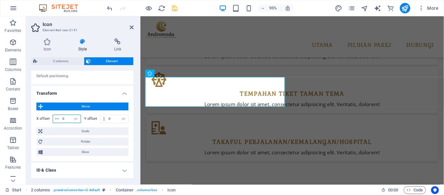
click at [67, 120] on input "0" at bounding box center [71, 119] width 20 height 8
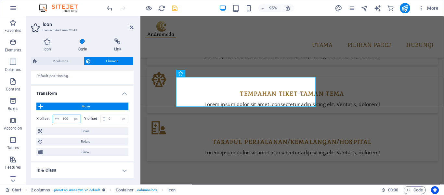
click at [68, 118] on input "100" at bounding box center [71, 119] width 20 height 8
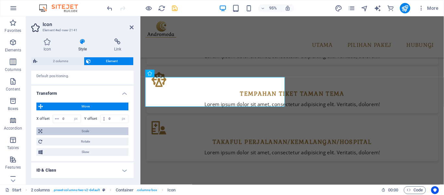
click at [89, 132] on span "Scale" at bounding box center [85, 131] width 82 height 8
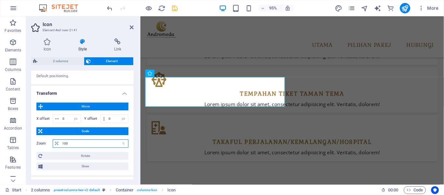
click at [102, 145] on input "100" at bounding box center [95, 144] width 68 height 8
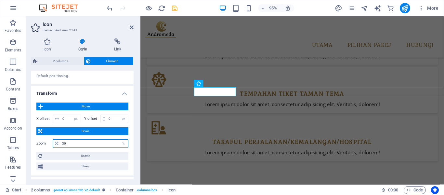
click at [99, 143] on input "30" at bounding box center [95, 144] width 68 height 8
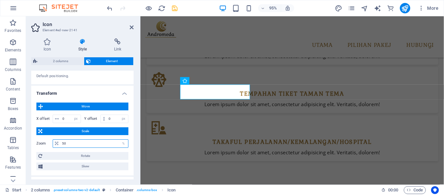
click at [89, 145] on input "50" at bounding box center [95, 144] width 68 height 8
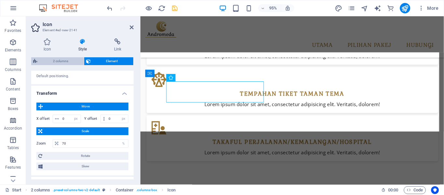
click at [55, 61] on span "2 columns" at bounding box center [60, 61] width 43 height 8
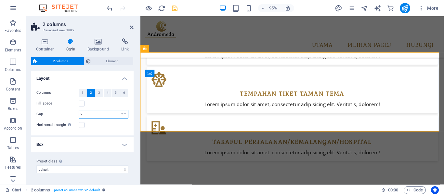
click at [107, 114] on input "2" at bounding box center [103, 114] width 49 height 8
click at [107, 123] on div "Horizontal margin Only if the containers "Content width" is not set to "Default"" at bounding box center [82, 125] width 92 height 8
click at [80, 104] on label at bounding box center [82, 104] width 6 height 6
click at [0, 0] on input "Fill space" at bounding box center [0, 0] width 0 height 0
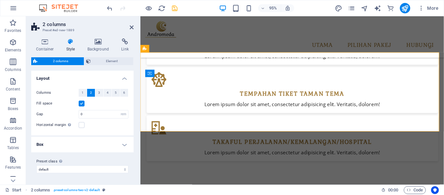
click at [80, 104] on label at bounding box center [82, 104] width 6 height 6
click at [0, 0] on input "Fill space" at bounding box center [0, 0] width 0 height 0
click at [126, 145] on h4 "Box" at bounding box center [82, 145] width 102 height 16
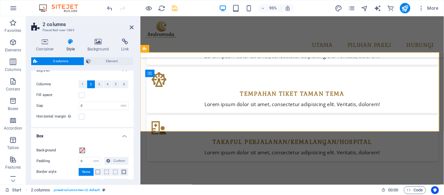
scroll to position [0, 0]
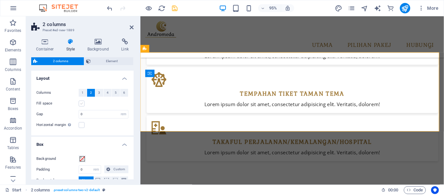
click at [80, 103] on label at bounding box center [82, 104] width 6 height 6
click at [0, 0] on input "Fill space" at bounding box center [0, 0] width 0 height 0
click at [81, 105] on label at bounding box center [82, 104] width 6 height 6
click at [0, 0] on input "Fill space" at bounding box center [0, 0] width 0 height 0
click at [94, 116] on input "0" at bounding box center [103, 114] width 49 height 8
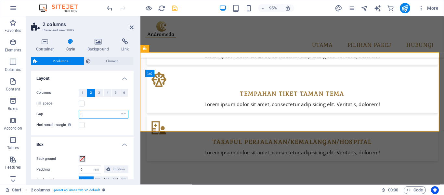
click at [94, 116] on input "0" at bounding box center [103, 114] width 49 height 8
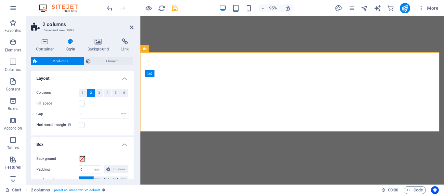
select select "rem"
select select "px"
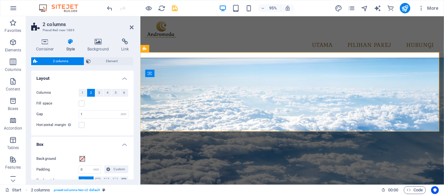
scroll to position [1220, 0]
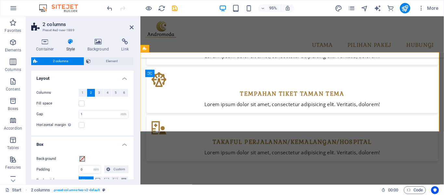
type input "1"
click at [100, 121] on div "Horizontal margin Only if the containers "Content width" is not set to "Default"" at bounding box center [82, 125] width 92 height 8
click at [178, 74] on icon at bounding box center [177, 73] width 3 height 7
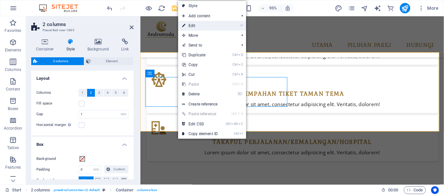
drag, startPoint x: 201, startPoint y: 26, endPoint x: 63, endPoint y: 10, distance: 138.9
click at [201, 26] on link "⏎ Edit" at bounding box center [200, 26] width 44 height 10
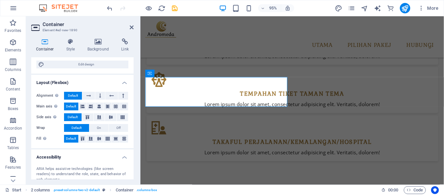
scroll to position [98, 0]
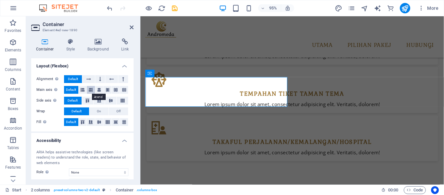
click at [89, 88] on icon at bounding box center [91, 90] width 4 height 8
click at [99, 91] on icon at bounding box center [99, 90] width 4 height 8
click at [90, 79] on icon at bounding box center [89, 79] width 5 height 8
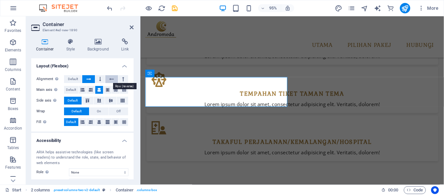
click at [112, 79] on icon at bounding box center [111, 79] width 5 height 8
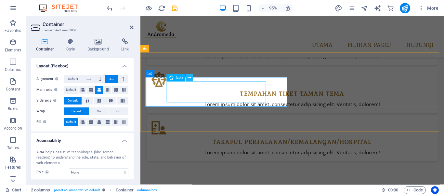
click at [188, 78] on icon at bounding box center [189, 77] width 3 height 7
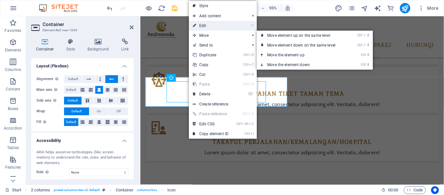
click at [207, 24] on link "⏎ Edit" at bounding box center [211, 26] width 44 height 10
select select "px"
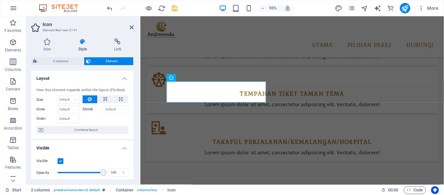
click at [80, 40] on icon at bounding box center [82, 41] width 33 height 7
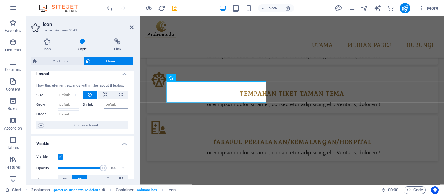
scroll to position [0, 0]
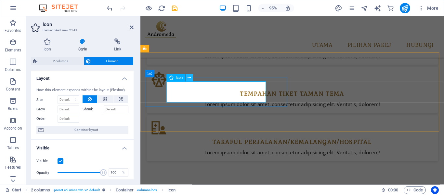
click at [190, 78] on icon at bounding box center [189, 77] width 3 height 7
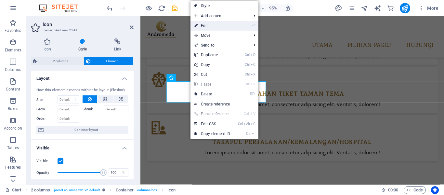
click at [222, 26] on link "⏎ Edit" at bounding box center [213, 26] width 44 height 10
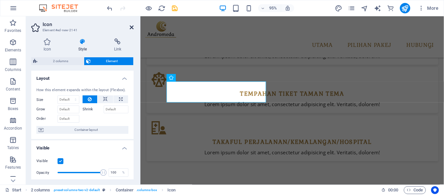
click at [131, 28] on icon at bounding box center [132, 27] width 4 height 5
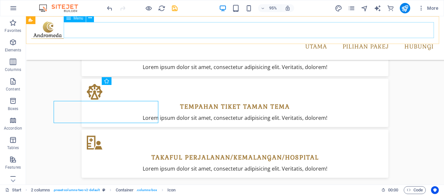
scroll to position [1204, 0]
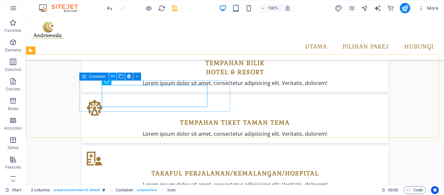
click at [113, 76] on icon at bounding box center [113, 76] width 4 height 7
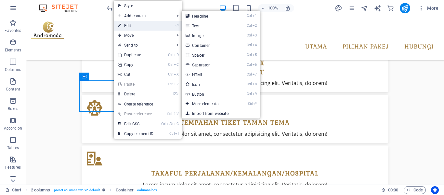
click at [131, 24] on link "⏎ Edit" at bounding box center [136, 26] width 44 height 10
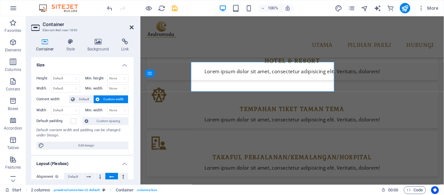
scroll to position [1220, 0]
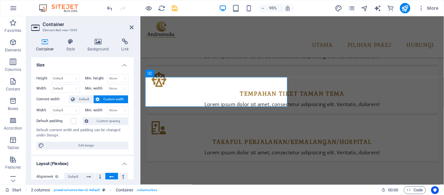
click at [47, 48] on h4 "Container" at bounding box center [46, 45] width 30 height 14
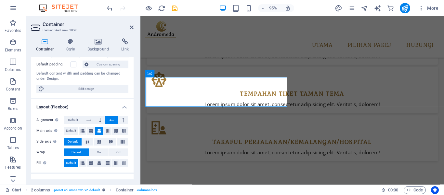
scroll to position [65, 0]
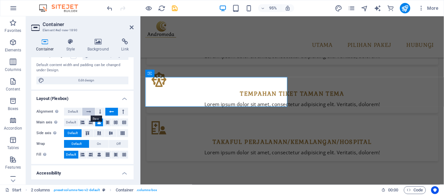
click at [90, 111] on icon at bounding box center [89, 112] width 5 height 8
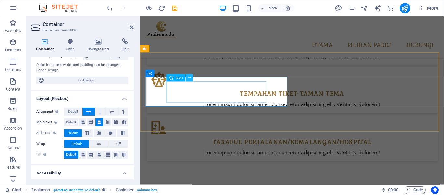
click at [191, 76] on icon at bounding box center [189, 77] width 3 height 7
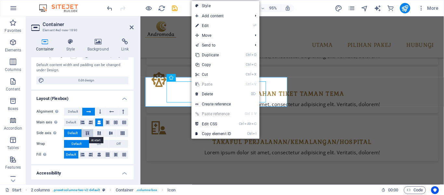
click at [89, 133] on icon at bounding box center [88, 133] width 8 height 4
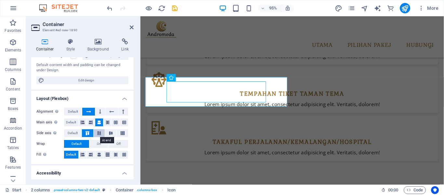
click at [97, 133] on icon at bounding box center [99, 133] width 8 height 4
click at [120, 133] on icon at bounding box center [123, 133] width 8 height 4
click at [92, 155] on icon at bounding box center [91, 155] width 4 height 8
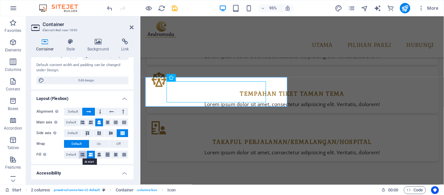
click at [84, 155] on icon at bounding box center [83, 155] width 4 height 8
click at [72, 155] on span "Default" at bounding box center [71, 155] width 10 height 8
click at [73, 132] on span "Default" at bounding box center [73, 133] width 10 height 8
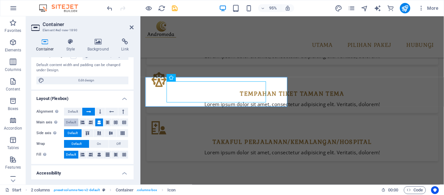
click at [72, 121] on span "Default" at bounding box center [71, 122] width 10 height 8
click at [74, 110] on span "Default" at bounding box center [73, 112] width 10 height 8
click at [87, 111] on icon at bounding box center [89, 112] width 5 height 8
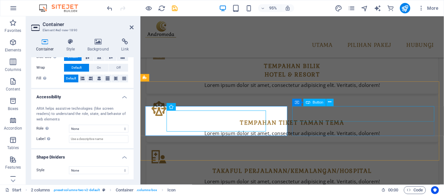
scroll to position [1155, 0]
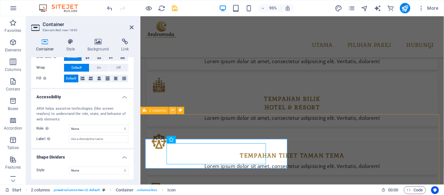
click at [172, 110] on icon at bounding box center [172, 110] width 3 height 7
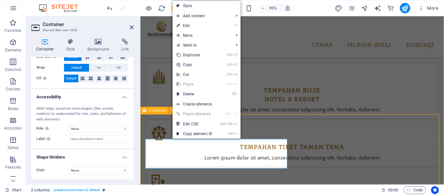
scroll to position [1139, 0]
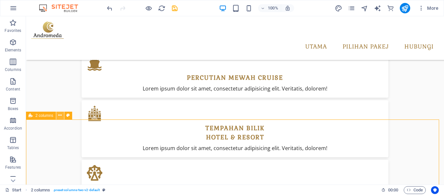
click at [60, 117] on icon at bounding box center [60, 115] width 4 height 7
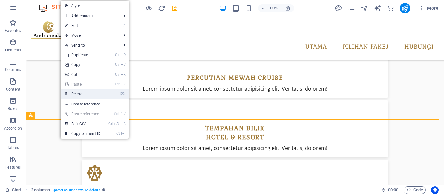
click at [83, 95] on link "⌦ Delete" at bounding box center [83, 94] width 44 height 10
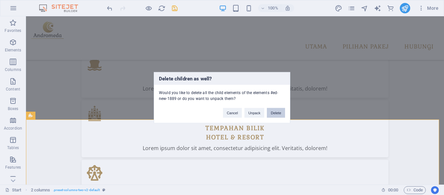
click at [275, 112] on button "Delete" at bounding box center [276, 113] width 18 height 10
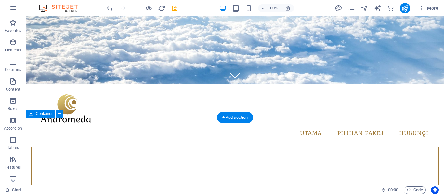
scroll to position [130, 0]
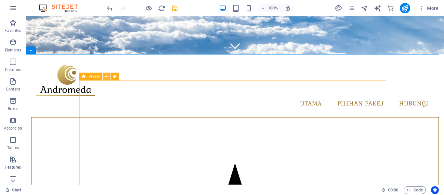
click at [108, 78] on icon at bounding box center [107, 76] width 4 height 7
click at [116, 77] on icon at bounding box center [115, 76] width 4 height 7
select select "px"
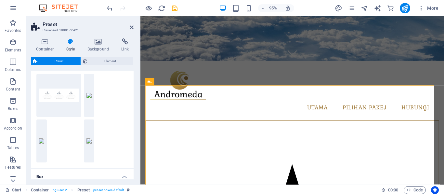
scroll to position [0, 0]
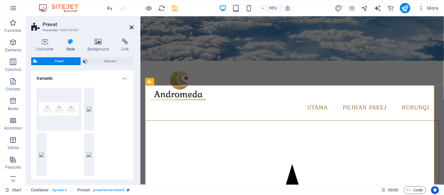
click at [133, 27] on icon at bounding box center [132, 27] width 4 height 5
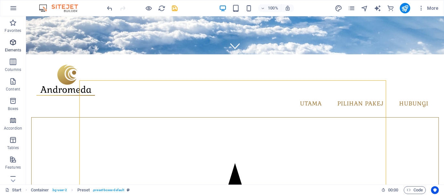
click at [15, 46] on span "Elements" at bounding box center [13, 46] width 26 height 16
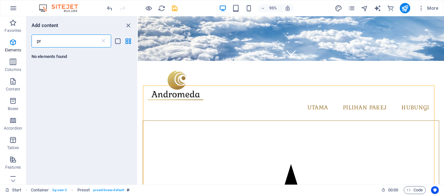
type input "p"
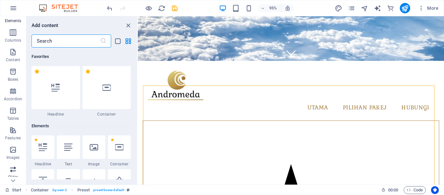
scroll to position [65, 0]
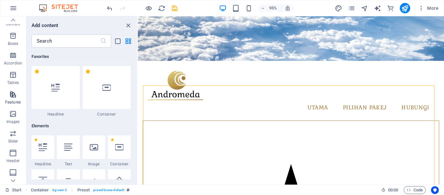
click at [13, 99] on span "Features" at bounding box center [13, 98] width 26 height 16
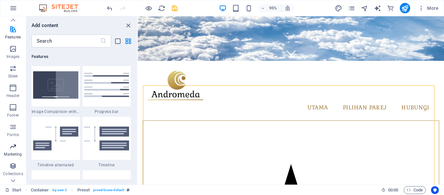
scroll to position [144, 0]
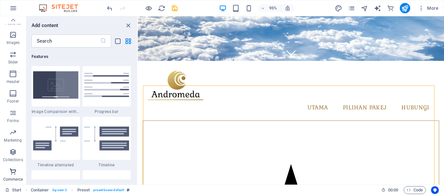
click at [15, 174] on icon "button" at bounding box center [13, 172] width 8 height 8
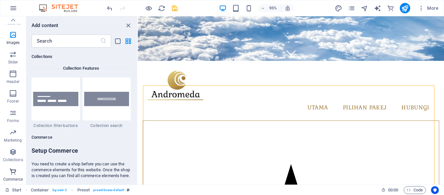
scroll to position [6269, 0]
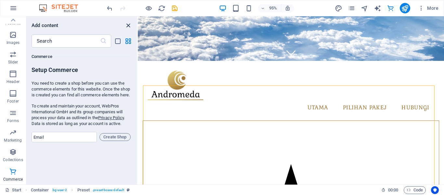
click at [127, 24] on icon "close panel" at bounding box center [128, 25] width 7 height 7
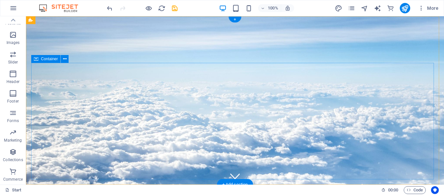
scroll to position [98, 0]
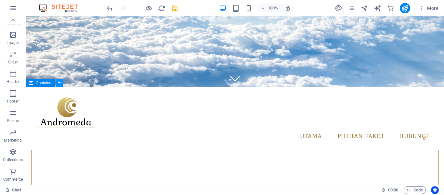
click at [59, 82] on icon at bounding box center [60, 83] width 4 height 7
click at [15, 76] on icon "button" at bounding box center [13, 74] width 8 height 8
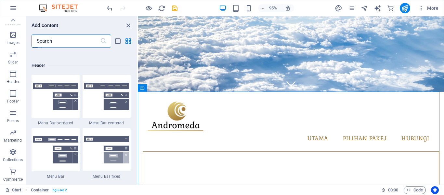
scroll to position [3917, 0]
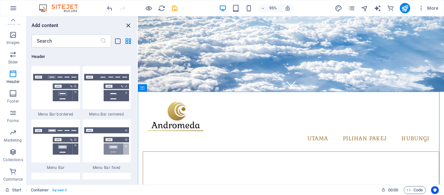
click at [128, 26] on icon "close panel" at bounding box center [128, 25] width 7 height 7
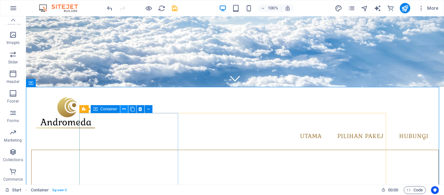
click at [123, 109] on icon at bounding box center [124, 109] width 4 height 7
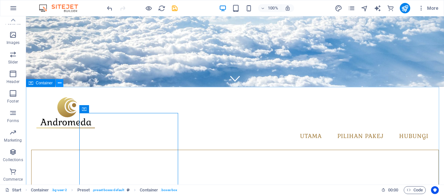
click at [59, 84] on icon at bounding box center [60, 83] width 4 height 7
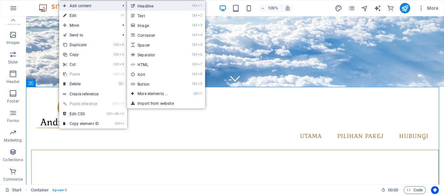
click at [155, 8] on link "Ctrl 1 Headline" at bounding box center [154, 6] width 54 height 10
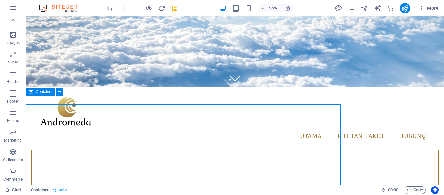
scroll to position [89, 0]
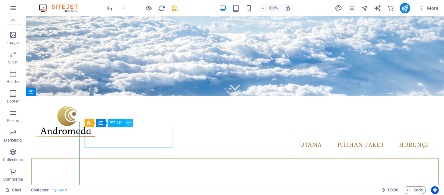
click at [128, 121] on icon at bounding box center [129, 123] width 4 height 7
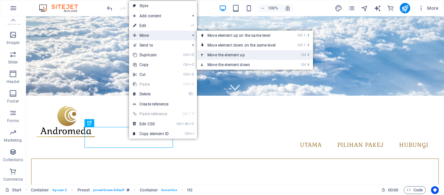
click at [239, 52] on link "Ctrl ⬆ Move the element up" at bounding box center [243, 55] width 92 height 10
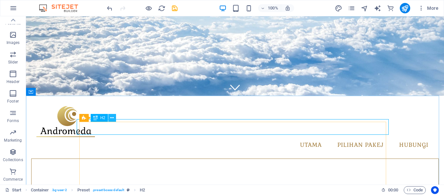
click at [112, 115] on icon at bounding box center [112, 118] width 4 height 7
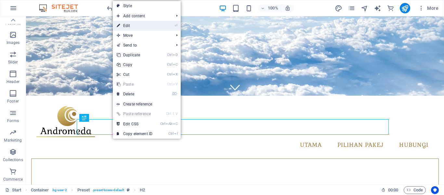
click at [137, 24] on link "⏎ Edit" at bounding box center [135, 26] width 44 height 10
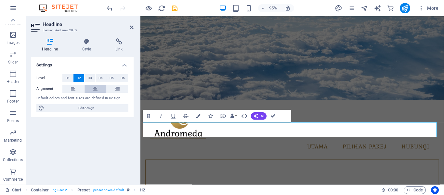
click at [95, 85] on icon at bounding box center [95, 89] width 5 height 8
click at [131, 27] on icon at bounding box center [132, 27] width 4 height 5
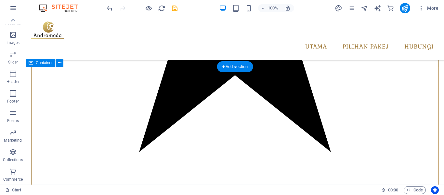
scroll to position [781, 0]
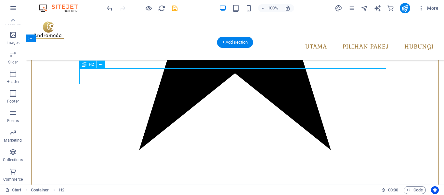
scroll to position [797, 0]
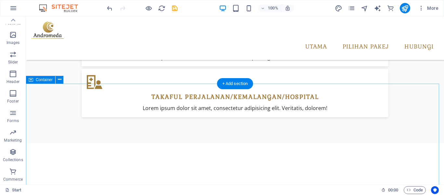
scroll to position [1301, 0]
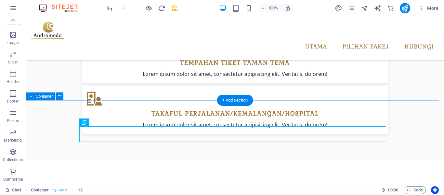
scroll to position [1304, 0]
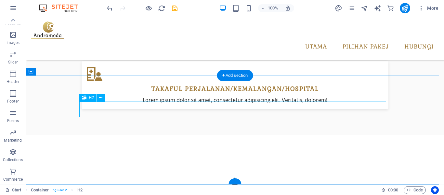
drag, startPoint x: 256, startPoint y: 108, endPoint x: 147, endPoint y: 112, distance: 109.1
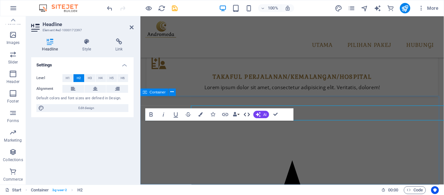
scroll to position [1295, 0]
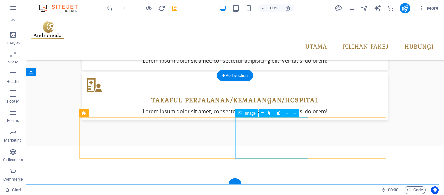
scroll to position [1304, 0]
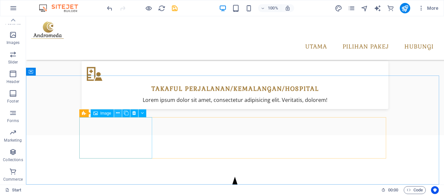
click at [118, 114] on icon at bounding box center [118, 113] width 4 height 7
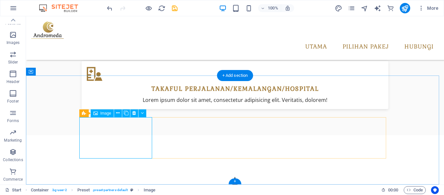
click at [119, 113] on icon at bounding box center [118, 113] width 4 height 7
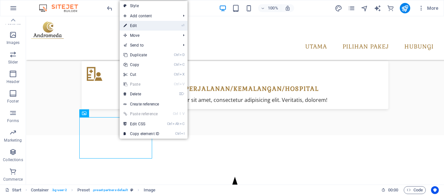
click at [136, 24] on link "⏎ Edit" at bounding box center [142, 26] width 44 height 10
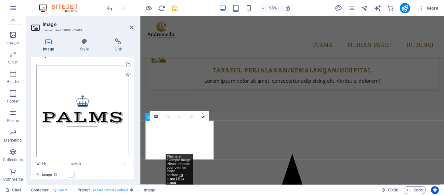
scroll to position [0, 0]
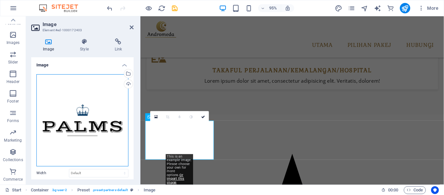
click at [98, 114] on div "Drag files here, click to choose files or select files from Files or our free s…" at bounding box center [82, 120] width 92 height 92
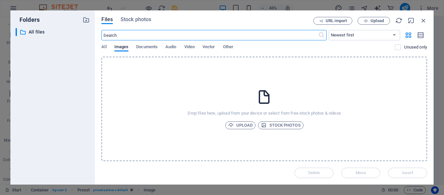
click at [140, 36] on input "text" at bounding box center [209, 35] width 217 height 10
type input "[GEOGRAPHIC_DATA]"
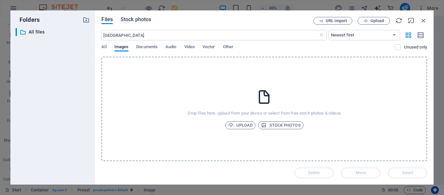
click at [132, 20] on span "Stock photos" at bounding box center [136, 20] width 31 height 8
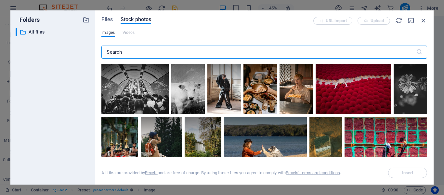
click at [127, 52] on input "text" at bounding box center [258, 52] width 315 height 13
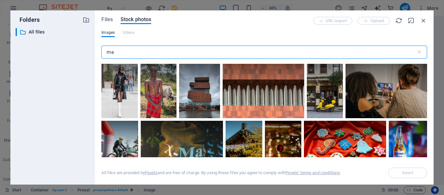
type input "m"
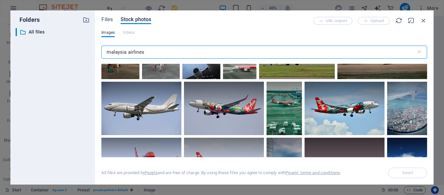
scroll to position [423, 0]
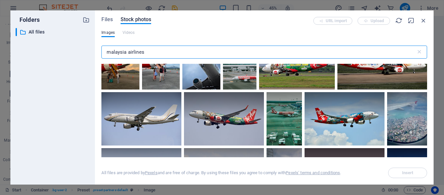
click at [167, 53] on input "malaysia airlines" at bounding box center [258, 52] width 315 height 13
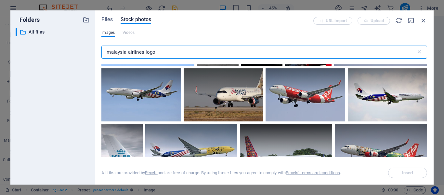
scroll to position [65, 0]
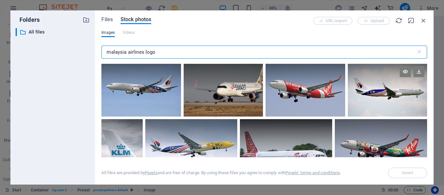
type input "malaysia airlines logo"
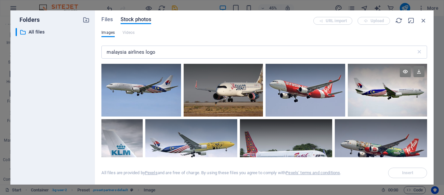
click at [367, 89] on div at bounding box center [387, 76] width 79 height 26
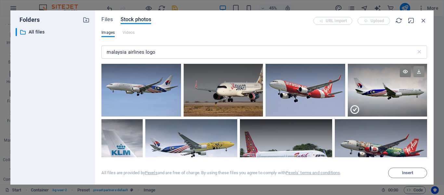
click at [418, 72] on icon at bounding box center [419, 71] width 11 height 11
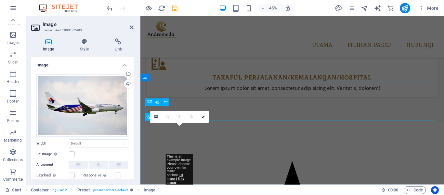
scroll to position [1311, 0]
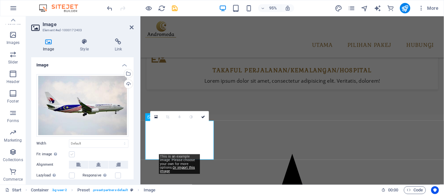
click at [72, 154] on label at bounding box center [72, 154] width 6 height 6
click at [0, 0] on input "Fit image Automatically fit image to a fixed width and height" at bounding box center [0, 0] width 0 height 0
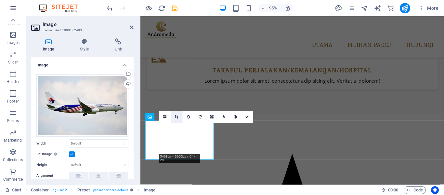
click at [176, 117] on icon at bounding box center [177, 117] width 4 height 4
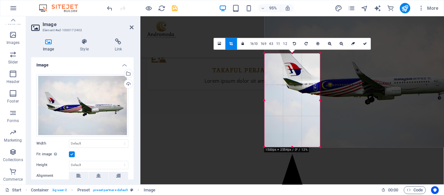
drag, startPoint x: 393, startPoint y: 33, endPoint x: 239, endPoint y: 75, distance: 159.5
click at [239, 75] on div "Container H3 Container Preset Container Container Container Banner Container Co…" at bounding box center [293, 100] width 304 height 168
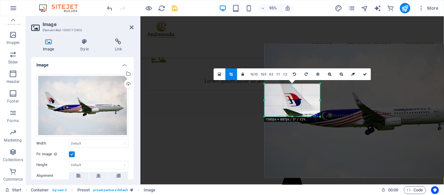
drag, startPoint x: 292, startPoint y: 147, endPoint x: 298, endPoint y: 83, distance: 64.3
click at [298, 84] on div "180 170 160 150 140 130 120 110 100 90 80 70 60 50 40 30 20 10 0 -10 -20 -30 -4…" at bounding box center [292, 100] width 56 height 33
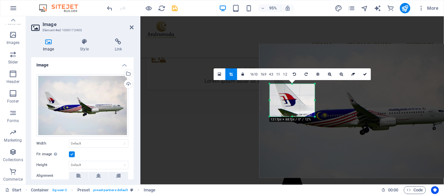
drag, startPoint x: 264, startPoint y: 100, endPoint x: 276, endPoint y: 100, distance: 11.1
click at [276, 100] on div "180 170 160 150 140 130 120 110 100 90 80 70 60 50 40 30 20 10 0 -10 -20 -30 -4…" at bounding box center [292, 100] width 45 height 33
click at [365, 74] on icon at bounding box center [365, 75] width 4 height 4
type input "146"
select select "px"
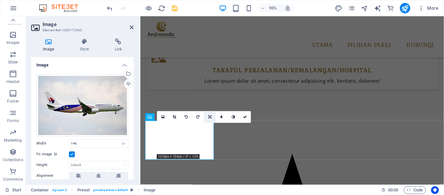
click at [210, 115] on icon at bounding box center [210, 117] width 3 height 4
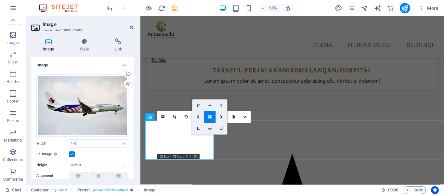
click at [210, 116] on icon at bounding box center [210, 117] width 3 height 4
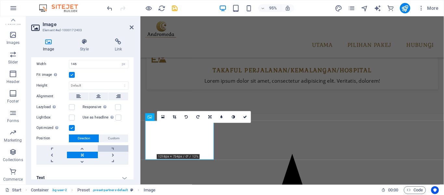
scroll to position [85, 0]
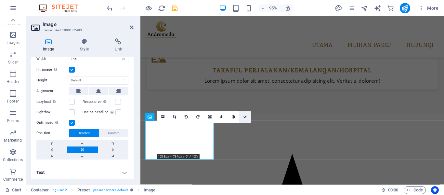
click at [245, 116] on icon at bounding box center [245, 117] width 4 height 4
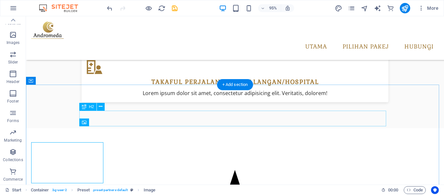
scroll to position [1295, 0]
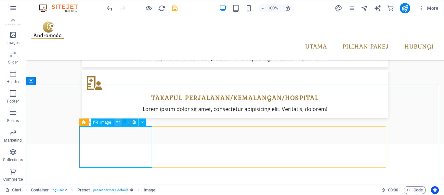
click at [118, 122] on icon at bounding box center [118, 122] width 4 height 7
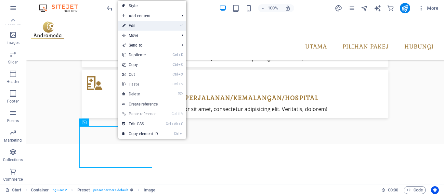
click at [145, 24] on link "⏎ Edit" at bounding box center [140, 26] width 44 height 10
select select "px"
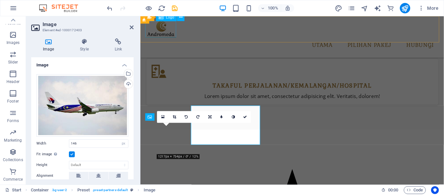
scroll to position [1311, 0]
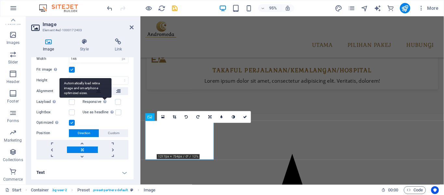
scroll to position [52, 0]
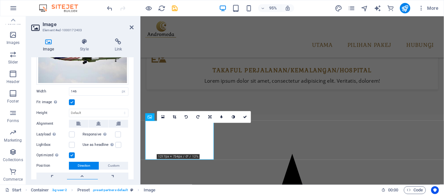
click at [72, 102] on label at bounding box center [72, 102] width 6 height 6
click at [0, 0] on input "Fit image Automatically fit image to a fixed width and height" at bounding box center [0, 0] width 0 height 0
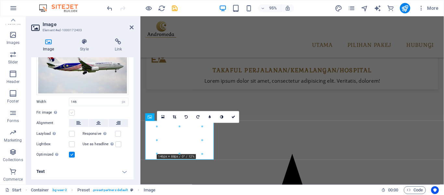
scroll to position [41, 0]
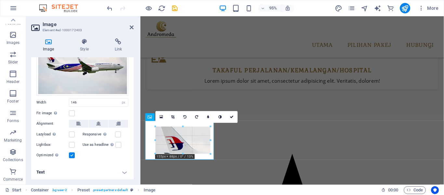
drag, startPoint x: 156, startPoint y: 154, endPoint x: 164, endPoint y: 158, distance: 8.9
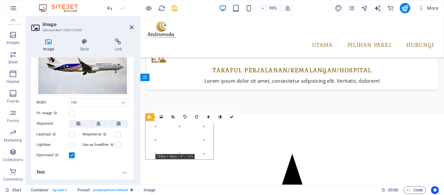
drag, startPoint x: 170, startPoint y: 141, endPoint x: 163, endPoint y: 138, distance: 7.6
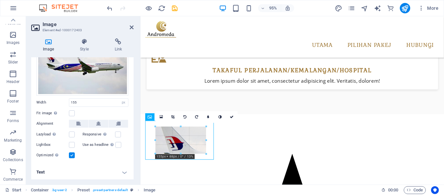
click at [156, 127] on div "180 170 160 150 140 130 120 110 100 90 80 70 60 50 40 30 20 10 0 -10 -20 -30 -4…" at bounding box center [181, 140] width 51 height 27
drag, startPoint x: 203, startPoint y: 154, endPoint x: 208, endPoint y: 159, distance: 7.6
drag, startPoint x: 204, startPoint y: 154, endPoint x: 212, endPoint y: 157, distance: 8.4
drag, startPoint x: 203, startPoint y: 128, endPoint x: 213, endPoint y: 130, distance: 10.1
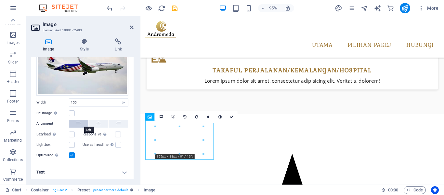
click at [78, 124] on icon at bounding box center [78, 124] width 5 height 8
click at [103, 101] on input "155" at bounding box center [98, 103] width 59 height 8
click at [100, 111] on div "Fit image Automatically fit image to a fixed width and height" at bounding box center [82, 113] width 92 height 8
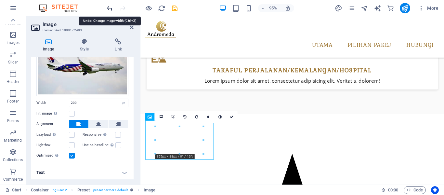
click at [110, 7] on icon "undo" at bounding box center [109, 8] width 7 height 7
type input "146"
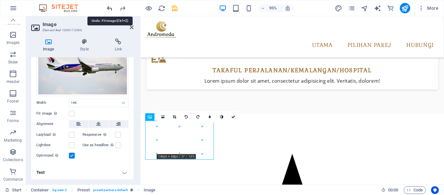
click at [109, 6] on icon "undo" at bounding box center [109, 8] width 7 height 7
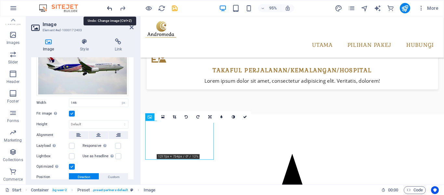
click at [109, 6] on icon "undo" at bounding box center [109, 8] width 7 height 7
select select "DISABLED_OPTION_VALUE"
click at [109, 6] on icon "undo" at bounding box center [109, 8] width 7 height 7
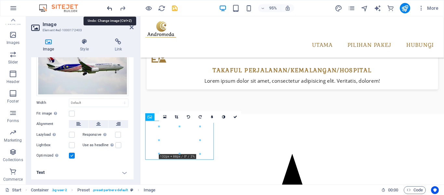
click at [109, 6] on icon "undo" at bounding box center [109, 8] width 7 height 7
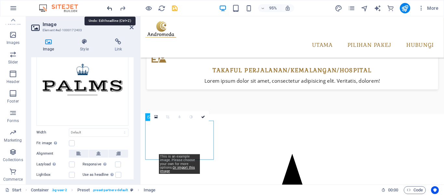
click at [109, 6] on icon "undo" at bounding box center [109, 8] width 7 height 7
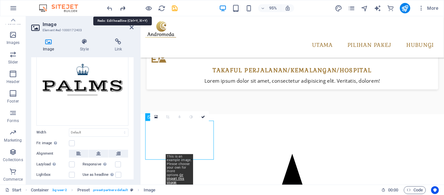
click at [122, 8] on icon "redo" at bounding box center [122, 8] width 7 height 7
click at [131, 28] on icon at bounding box center [132, 27] width 4 height 5
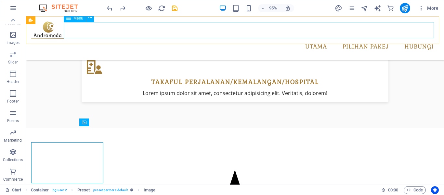
scroll to position [1295, 0]
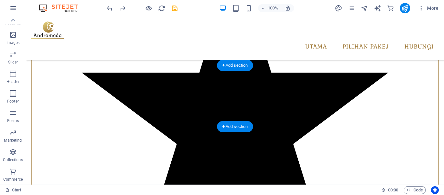
scroll to position [651, 0]
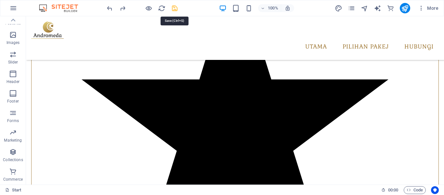
click at [175, 9] on icon "save" at bounding box center [174, 8] width 7 height 7
checkbox input "false"
click at [408, 9] on icon "publish" at bounding box center [404, 8] width 7 height 7
